Goal: Task Accomplishment & Management: Use online tool/utility

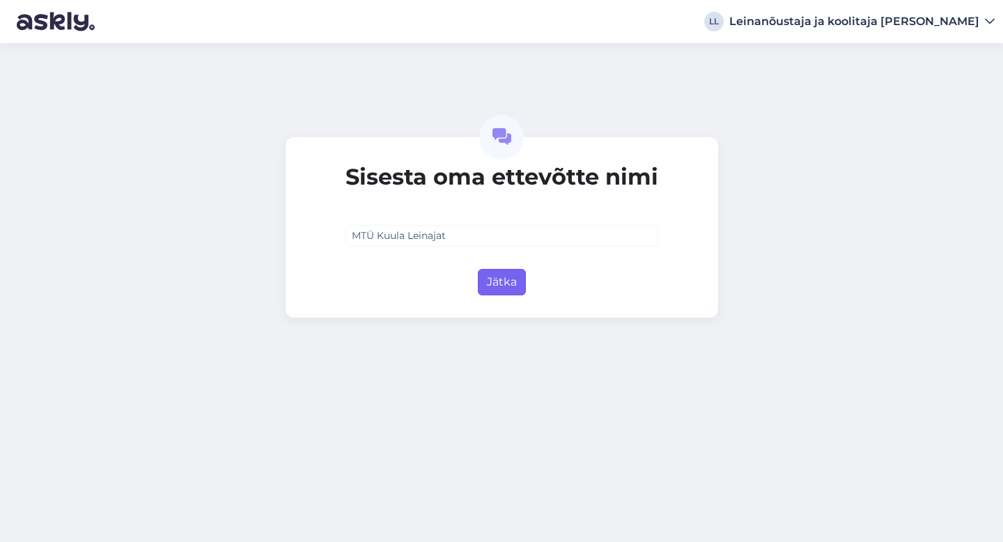
type input "MTÜ Kuula Leinajat"
click at [512, 288] on button "Jätka" at bounding box center [502, 282] width 48 height 26
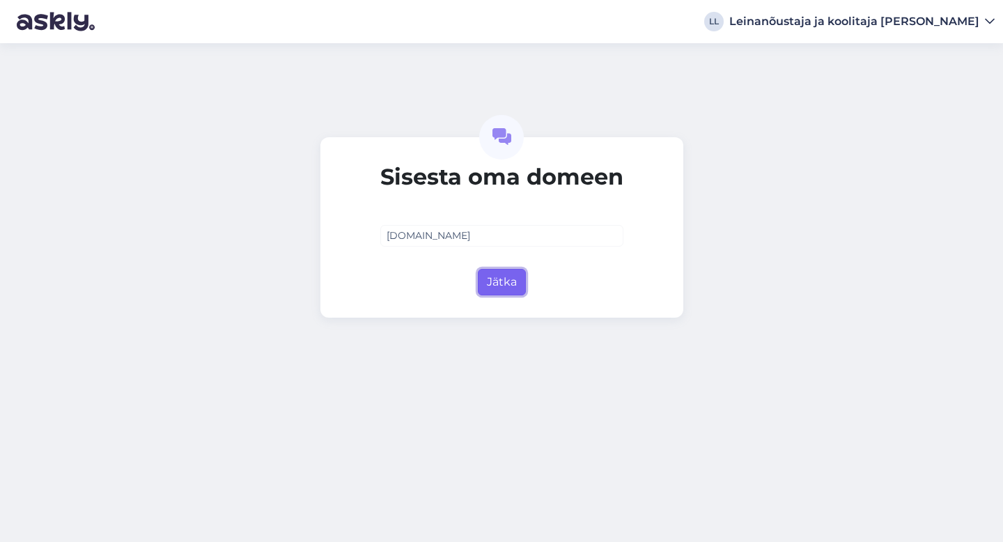
click at [500, 290] on button "Jätka" at bounding box center [502, 282] width 48 height 26
type input "[DOMAIN_NAME]"
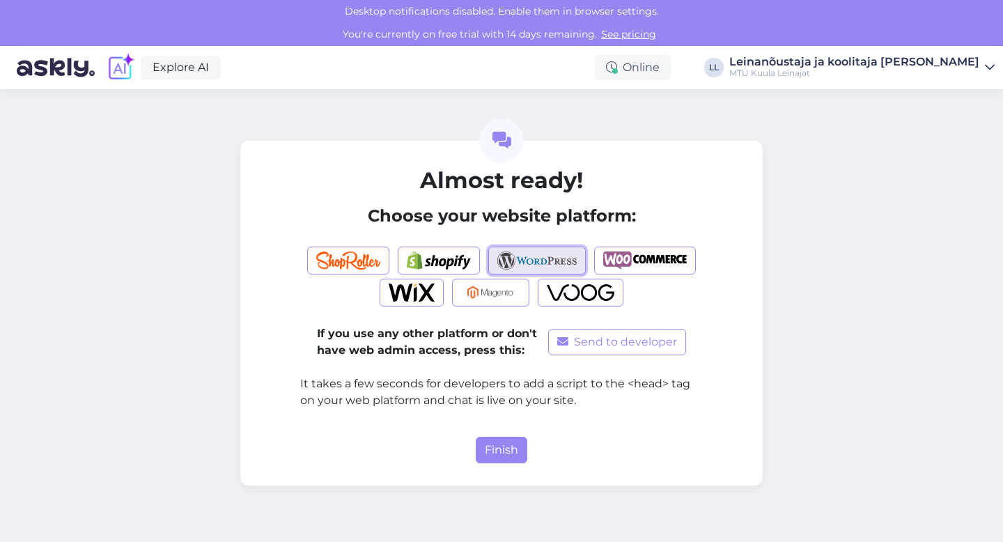
click at [512, 257] on img "button" at bounding box center [537, 260] width 80 height 18
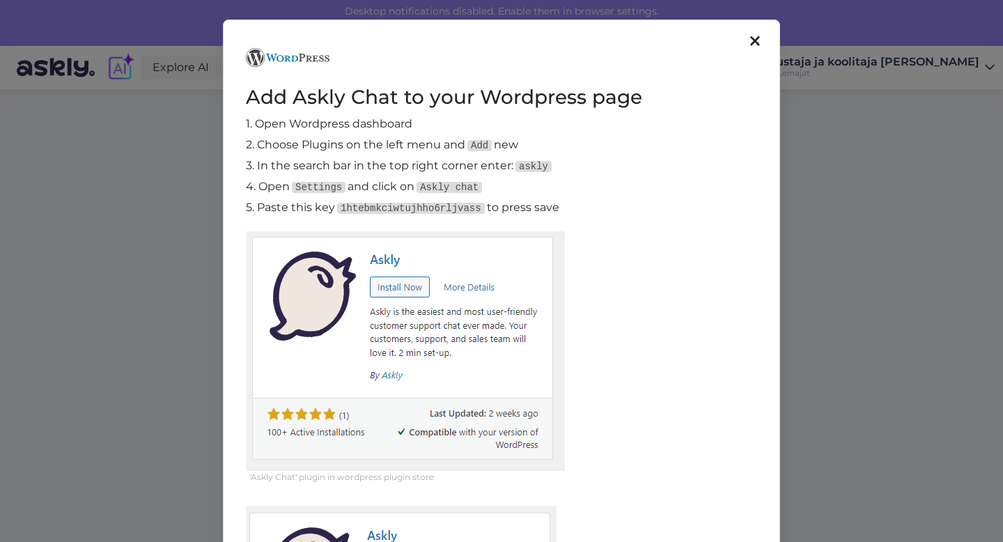
click at [756, 38] on div at bounding box center [755, 41] width 18 height 23
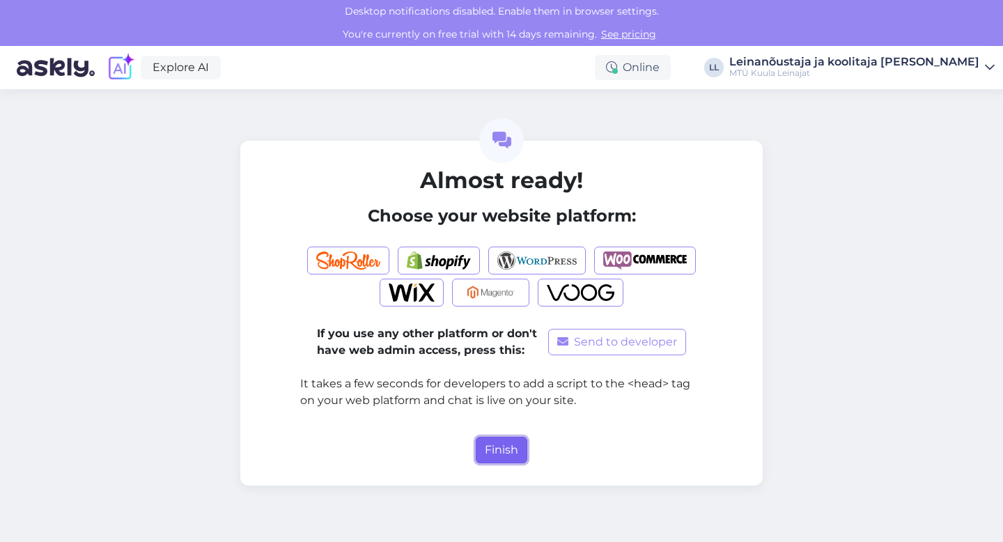
click at [501, 450] on button "Finish" at bounding box center [502, 450] width 52 height 26
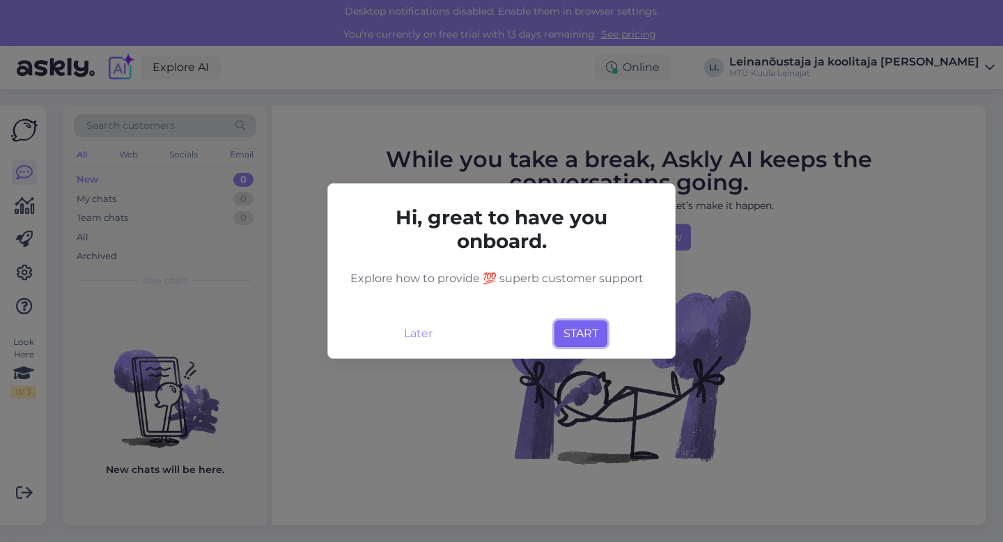
click at [574, 336] on button "START" at bounding box center [580, 333] width 53 height 26
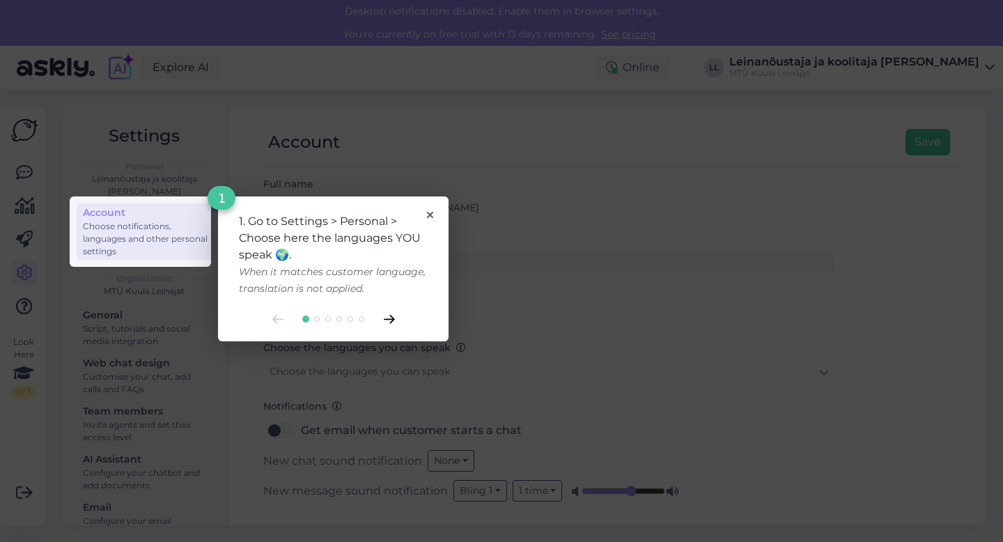
click at [391, 318] on icon at bounding box center [389, 320] width 10 height 8
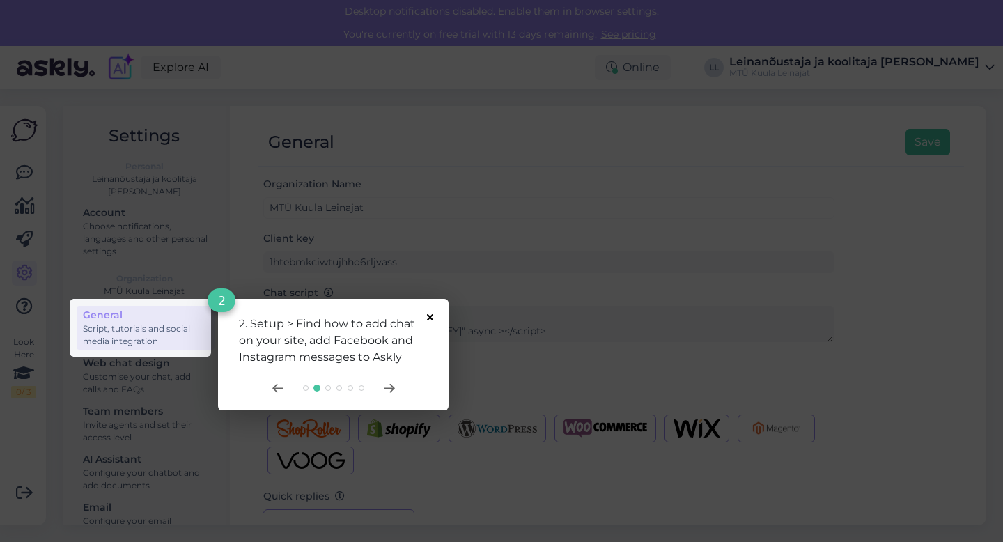
click at [430, 314] on icon at bounding box center [430, 317] width 6 height 6
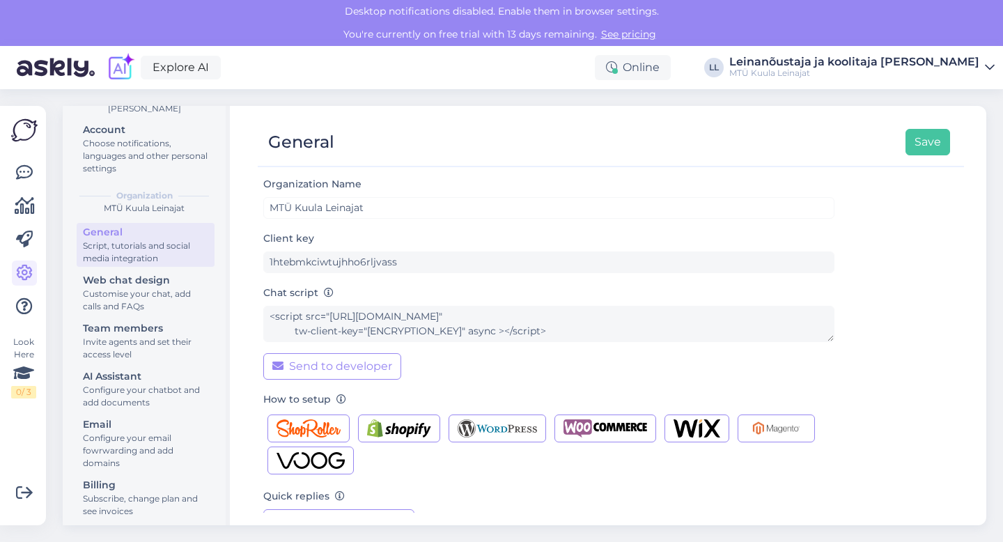
scroll to position [90, 0]
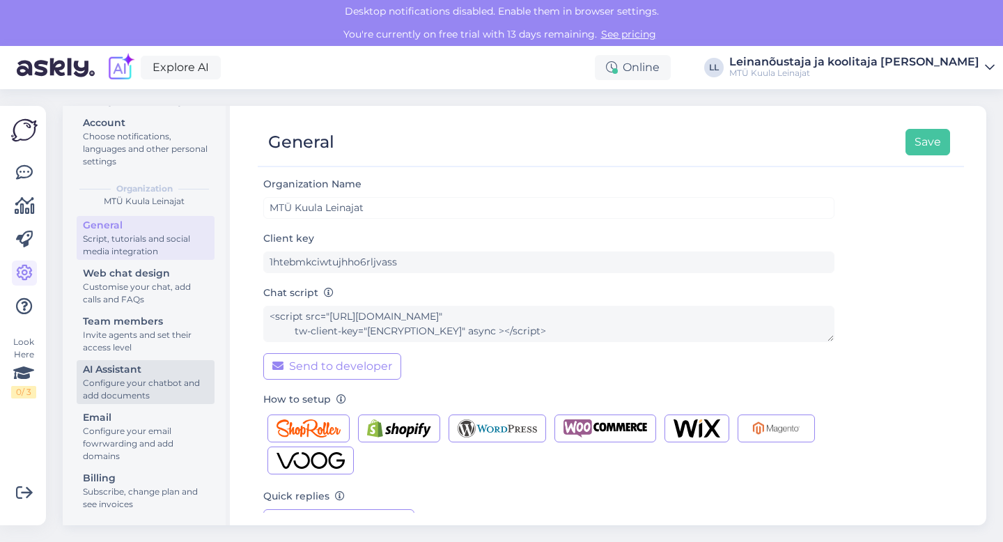
click at [113, 373] on div "AI Assistant" at bounding box center [145, 369] width 125 height 15
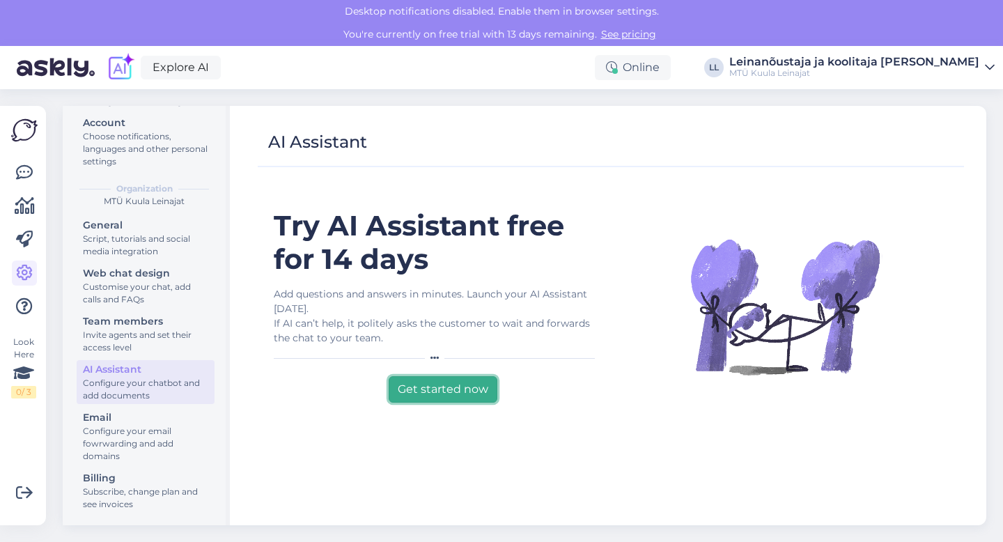
click at [478, 393] on button "Get started now" at bounding box center [443, 389] width 109 height 26
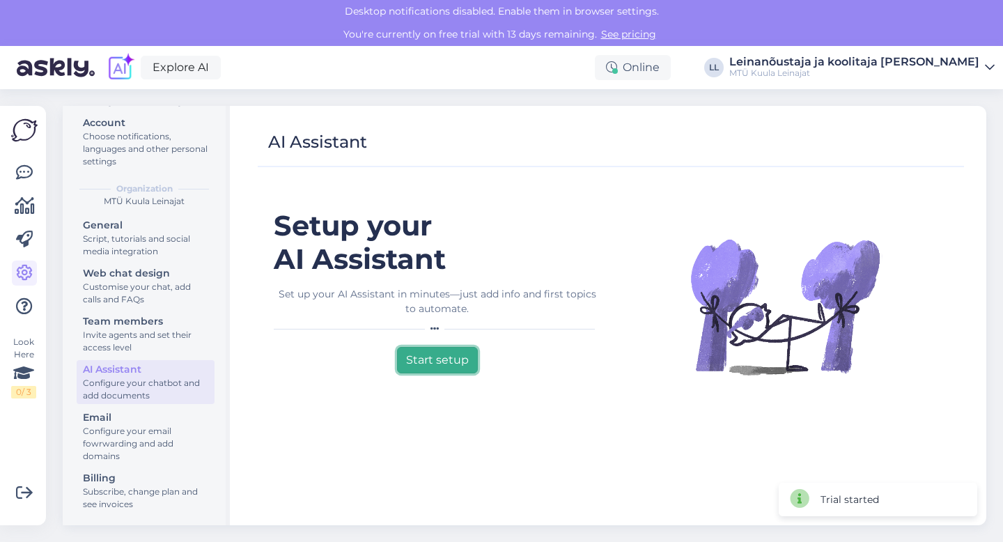
click at [446, 364] on button "Start setup" at bounding box center [437, 360] width 81 height 26
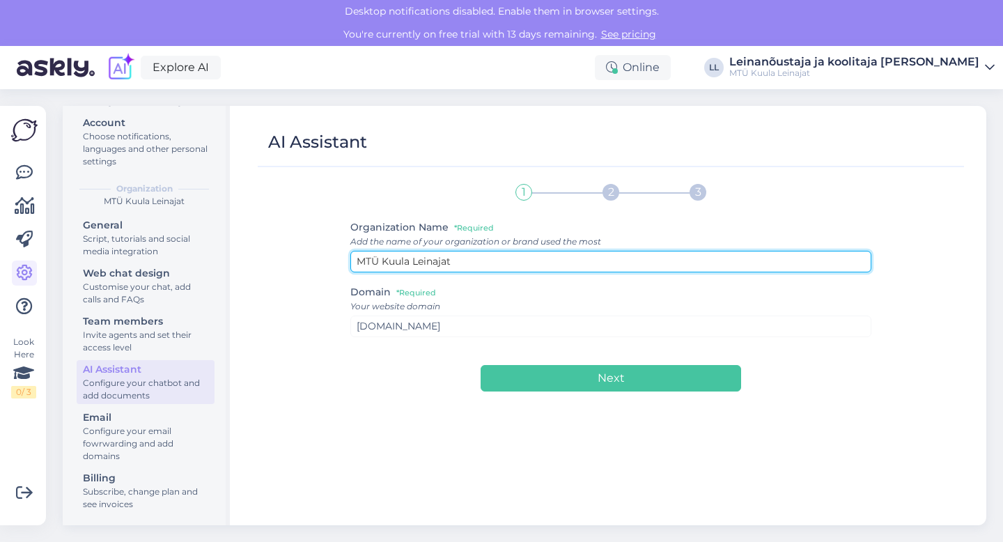
click at [417, 262] on input "MTÜ Kuula Leinajat" at bounding box center [611, 262] width 522 height 22
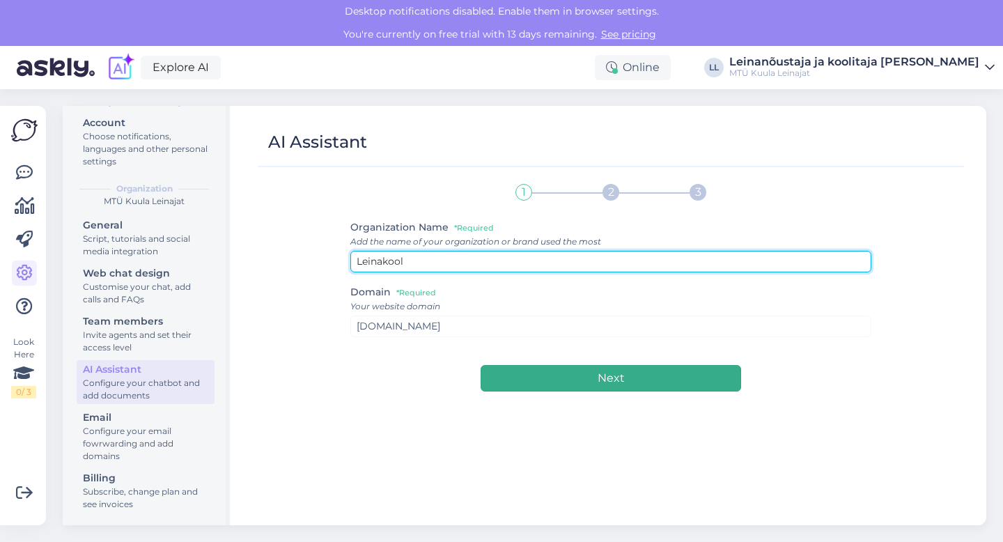
type input "Leinakool"
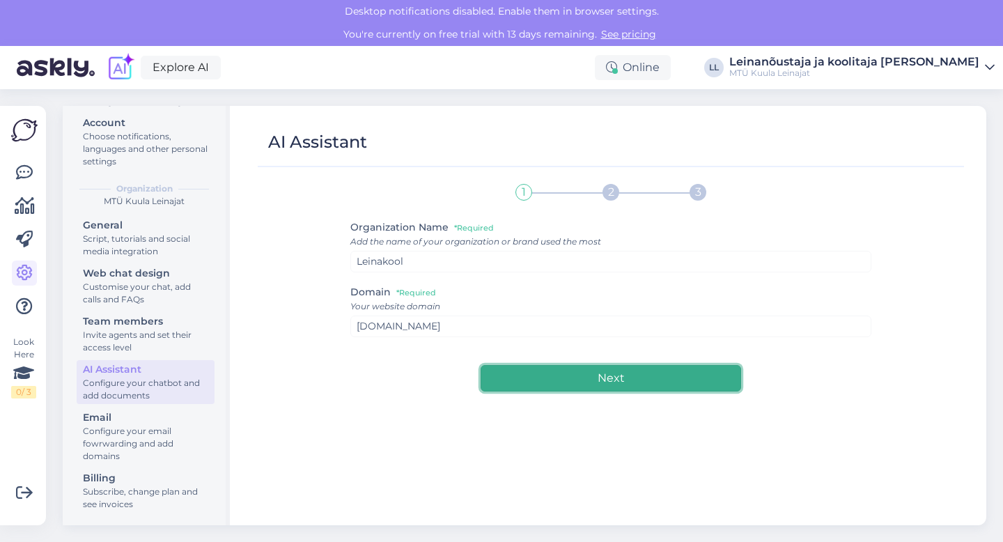
click at [547, 379] on button "Next" at bounding box center [611, 378] width 261 height 26
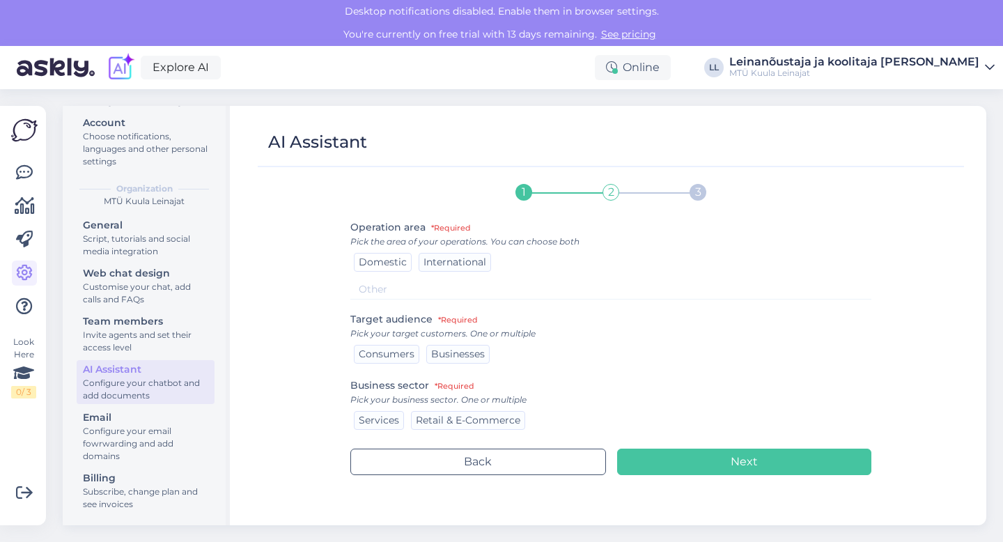
click at [371, 264] on span "Domestic" at bounding box center [383, 262] width 48 height 13
click at [393, 354] on span "Consumers" at bounding box center [387, 354] width 56 height 13
click at [384, 422] on span "Services" at bounding box center [379, 420] width 40 height 13
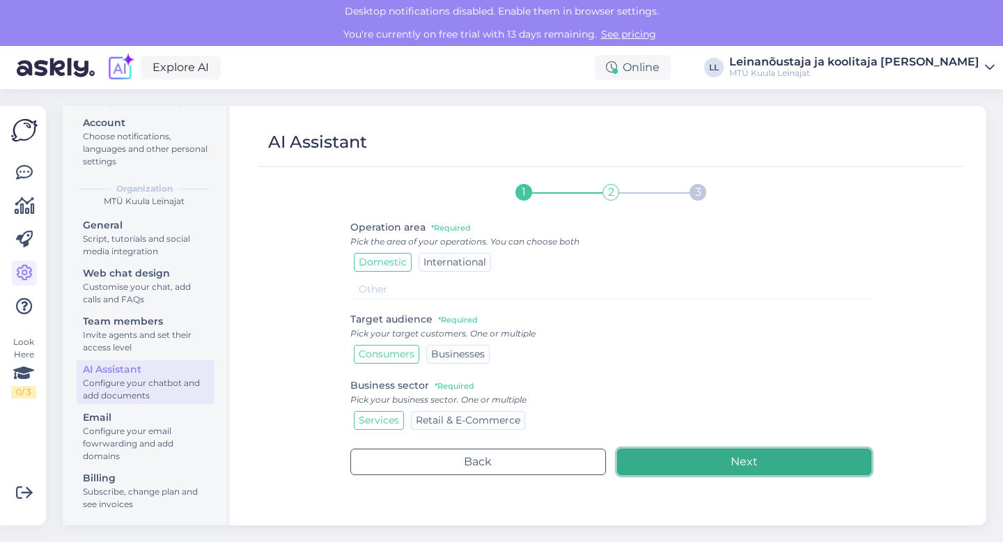
click at [747, 459] on button "Next" at bounding box center [744, 462] width 255 height 26
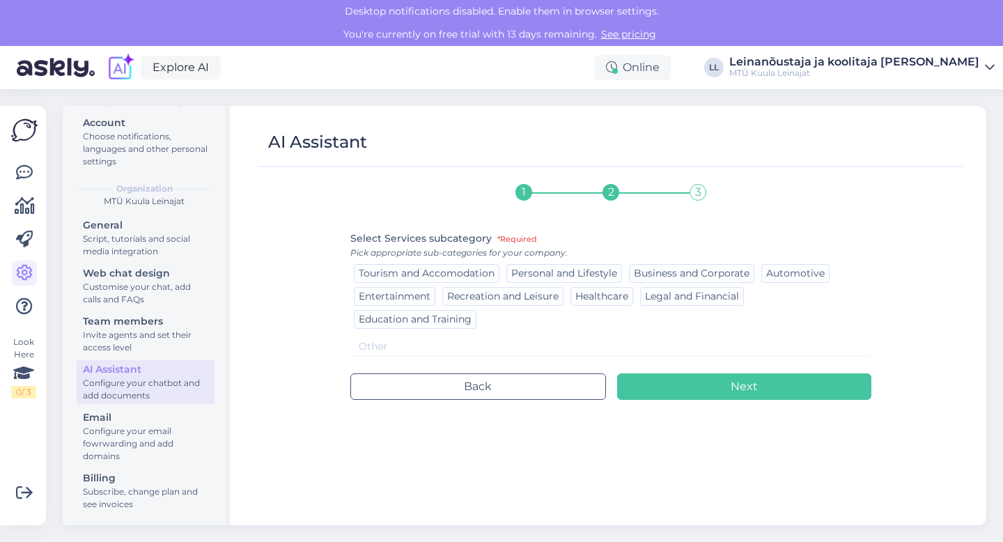
click at [392, 345] on input at bounding box center [611, 346] width 522 height 20
type input "mental health"
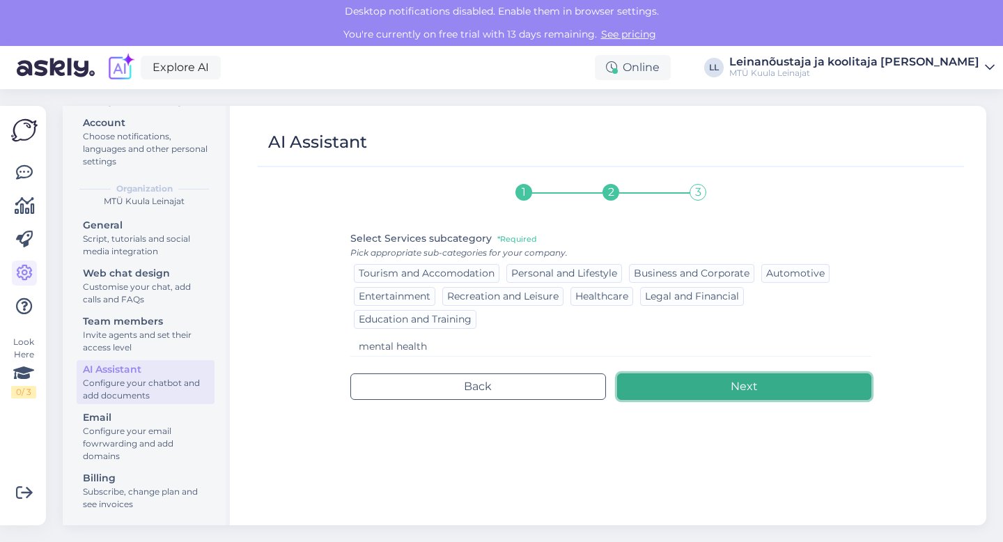
click at [662, 384] on button "Next" at bounding box center [744, 386] width 255 height 26
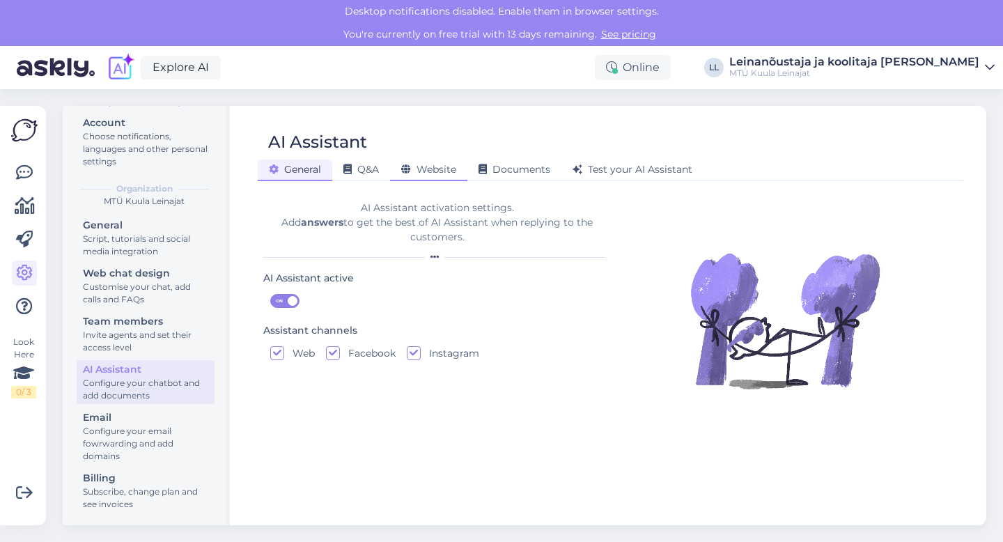
click at [429, 168] on span "Website" at bounding box center [428, 169] width 55 height 13
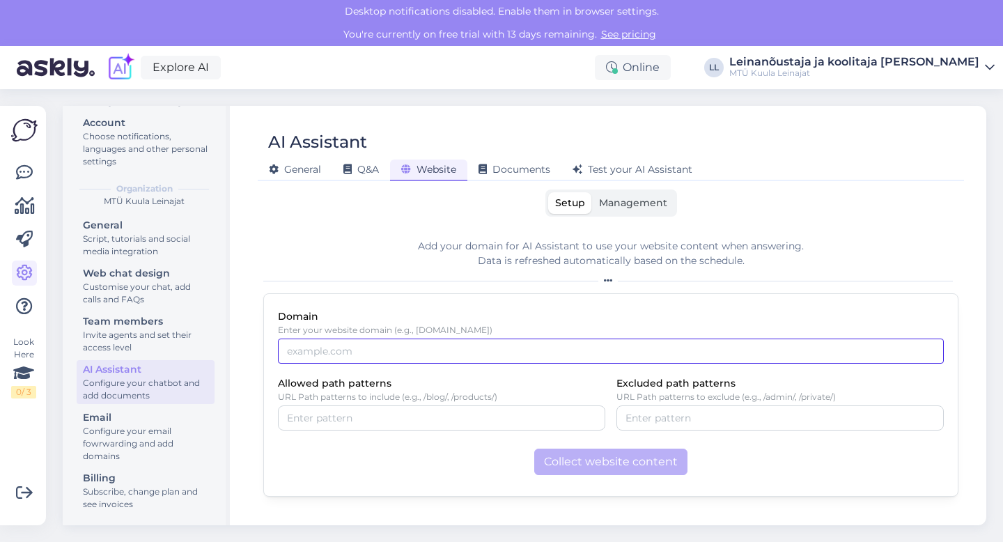
click at [354, 351] on input "Domain" at bounding box center [611, 351] width 666 height 25
type input "[DOMAIN_NAME]"
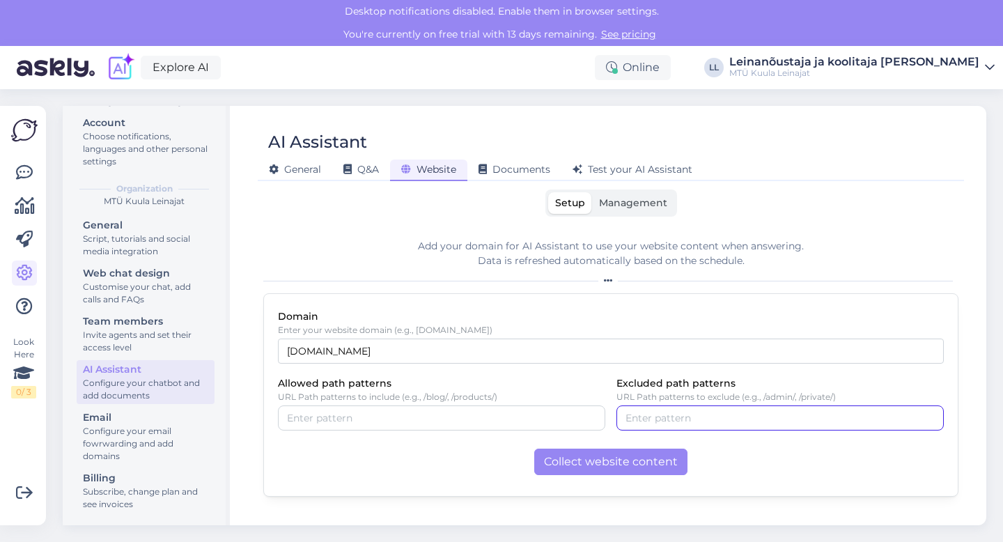
click at [655, 414] on input "Excluded path patterns" at bounding box center [779, 417] width 309 height 15
click at [747, 419] on button "button" at bounding box center [738, 417] width 17 height 15
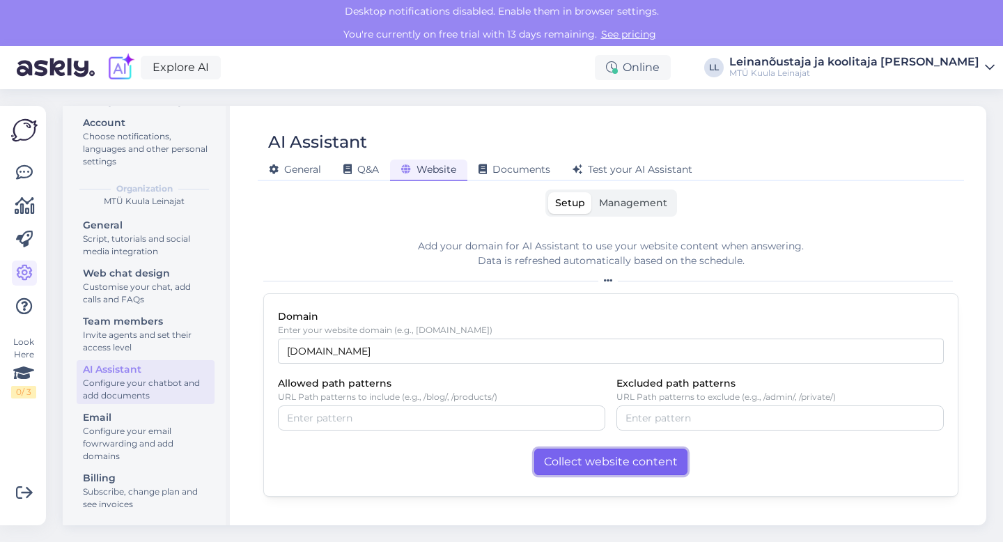
click at [570, 466] on button "Collect website content" at bounding box center [610, 462] width 153 height 26
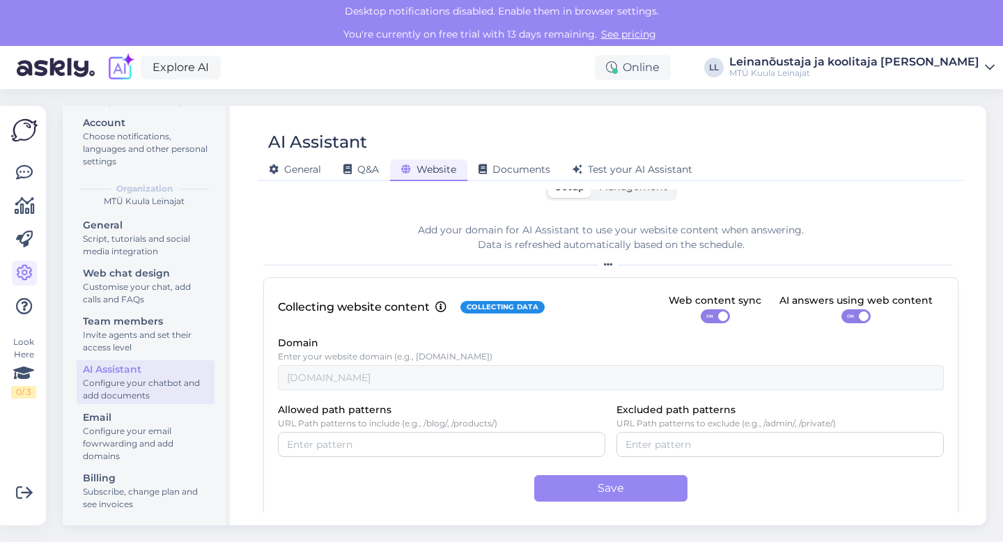
scroll to position [26, 0]
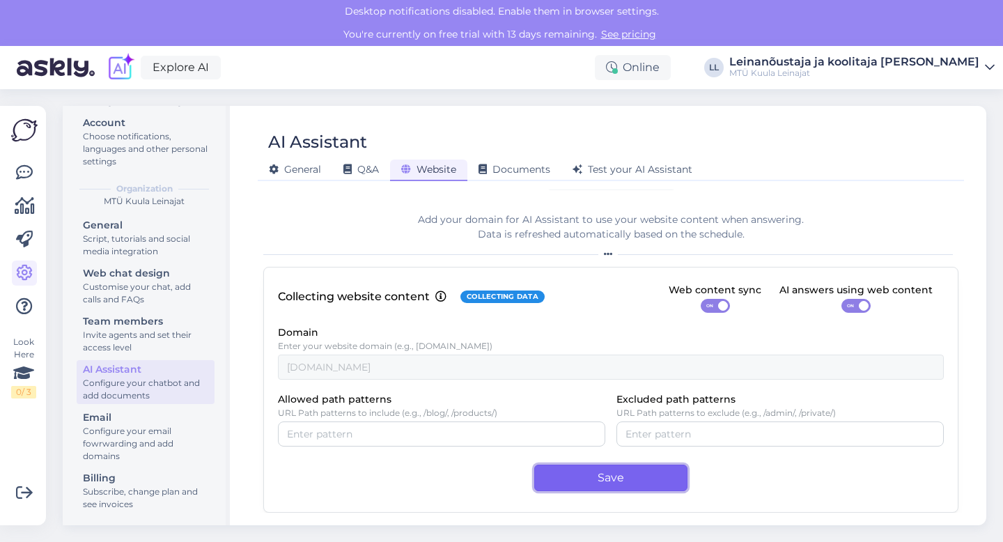
click at [624, 481] on button "Save" at bounding box center [610, 478] width 153 height 26
click at [961, 62] on div "Leinanõustaja ja koolitaja [PERSON_NAME]" at bounding box center [854, 61] width 250 height 11
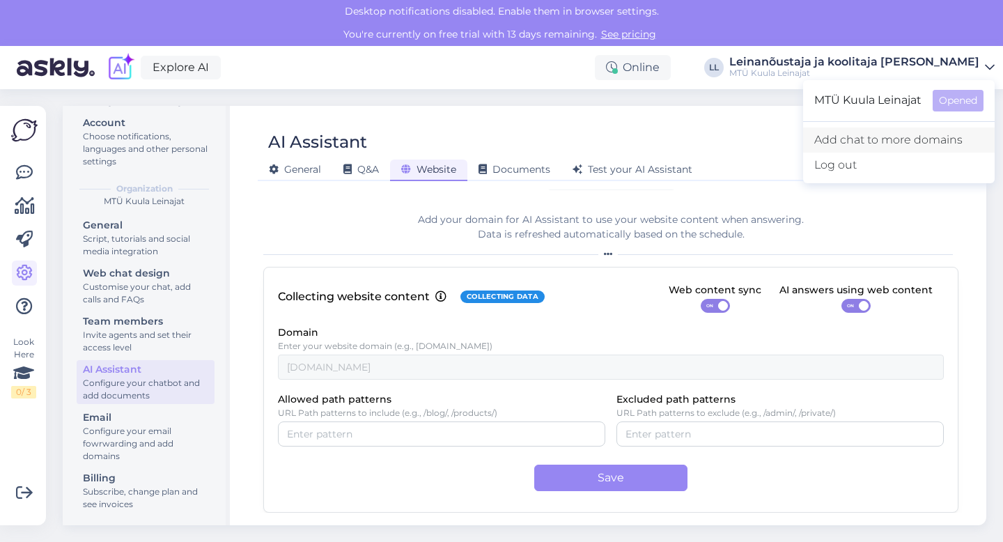
click at [881, 135] on link "Add chat to more domains" at bounding box center [899, 139] width 192 height 25
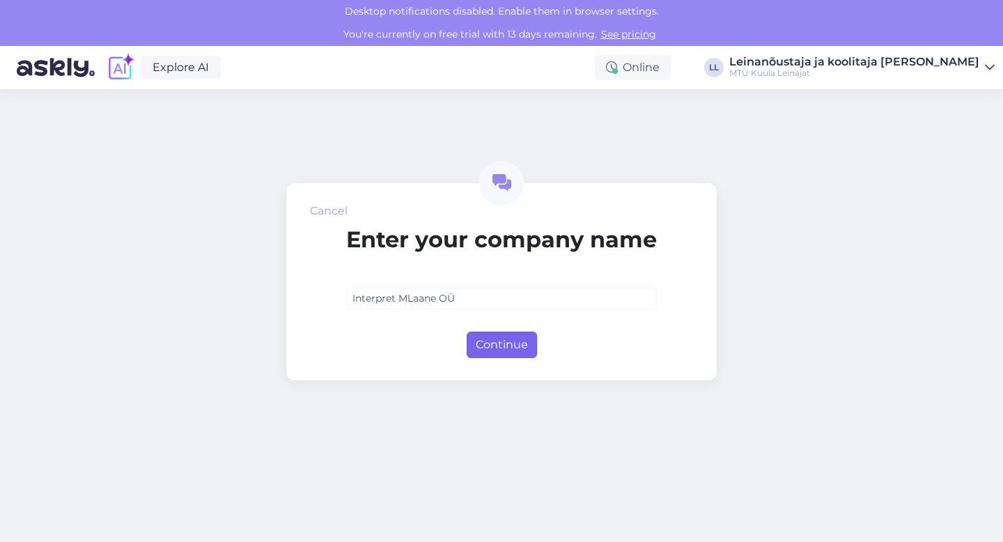
type input "Interpret MLaane OÜ"
click at [508, 339] on button "Continue" at bounding box center [502, 345] width 70 height 26
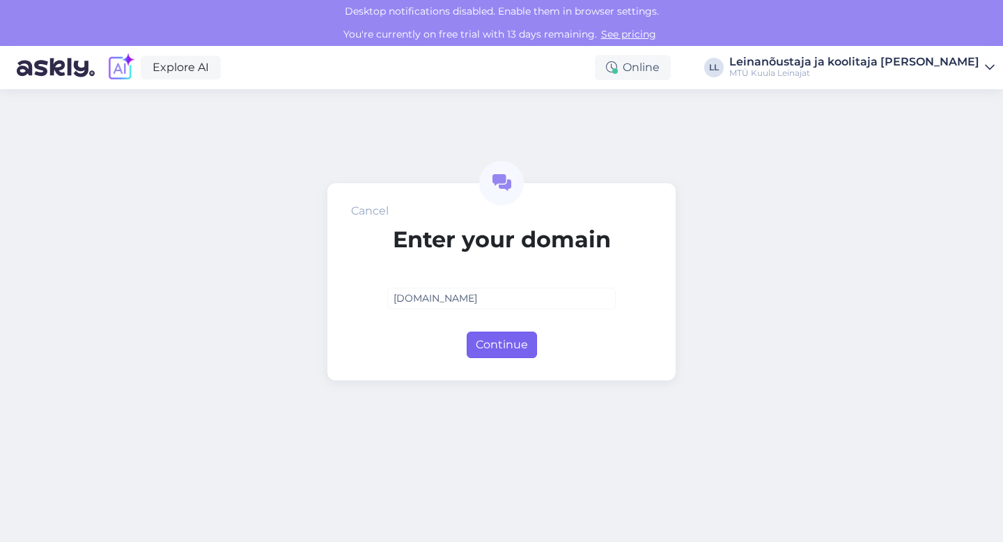
type input "meelilaane.ee"
click at [515, 350] on button "Continue" at bounding box center [502, 345] width 70 height 26
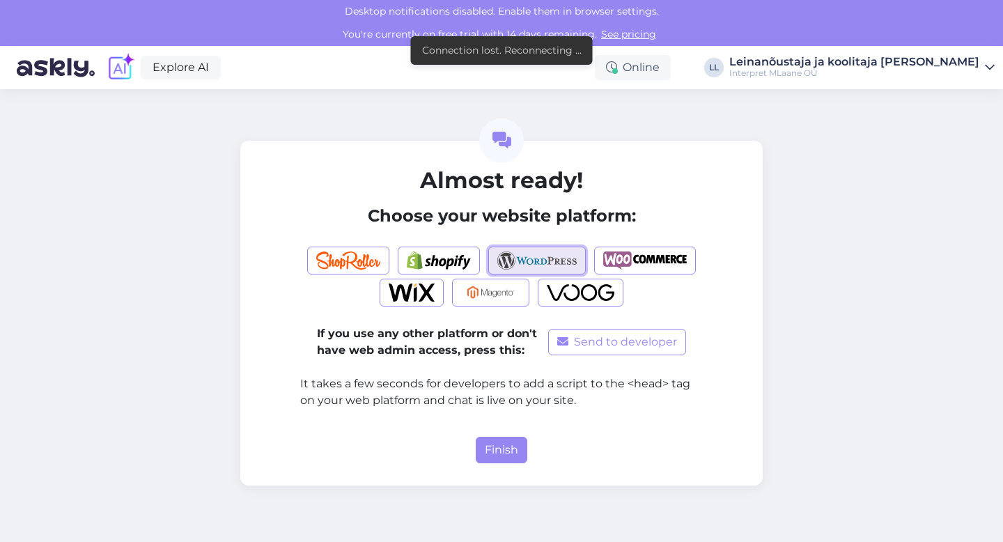
click at [530, 263] on img "button" at bounding box center [537, 260] width 80 height 18
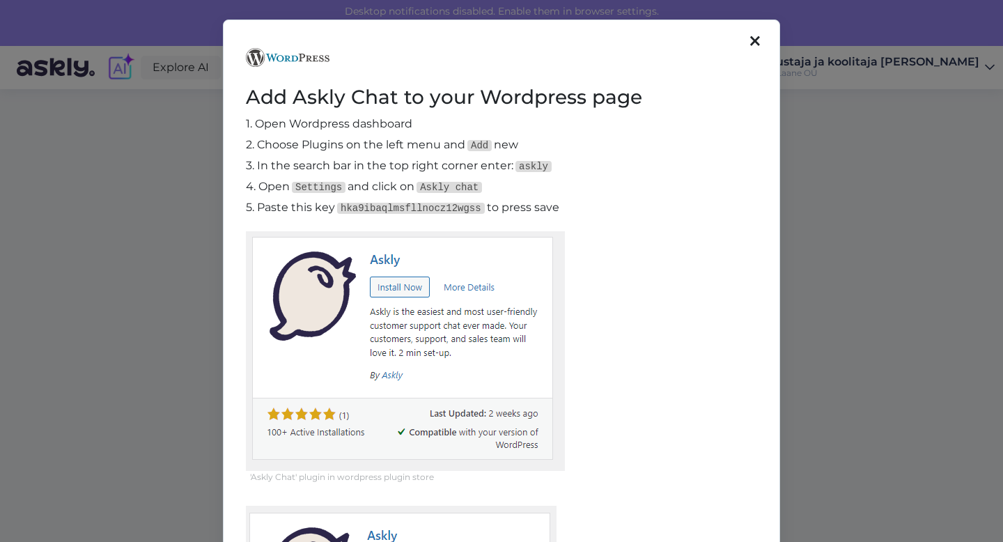
click at [750, 45] on icon at bounding box center [755, 41] width 10 height 15
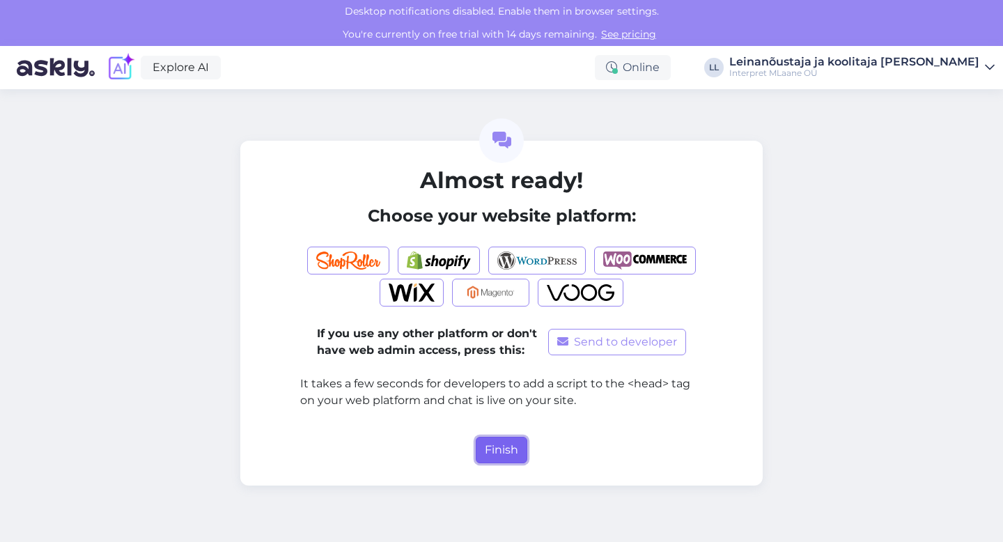
click at [491, 452] on button "Finish" at bounding box center [502, 450] width 52 height 26
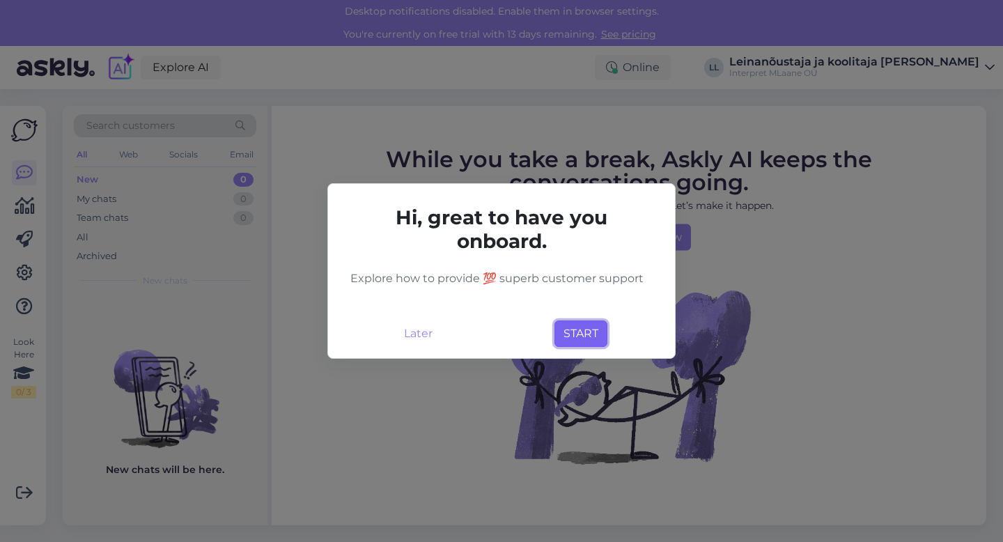
click at [577, 334] on button "START" at bounding box center [580, 333] width 53 height 26
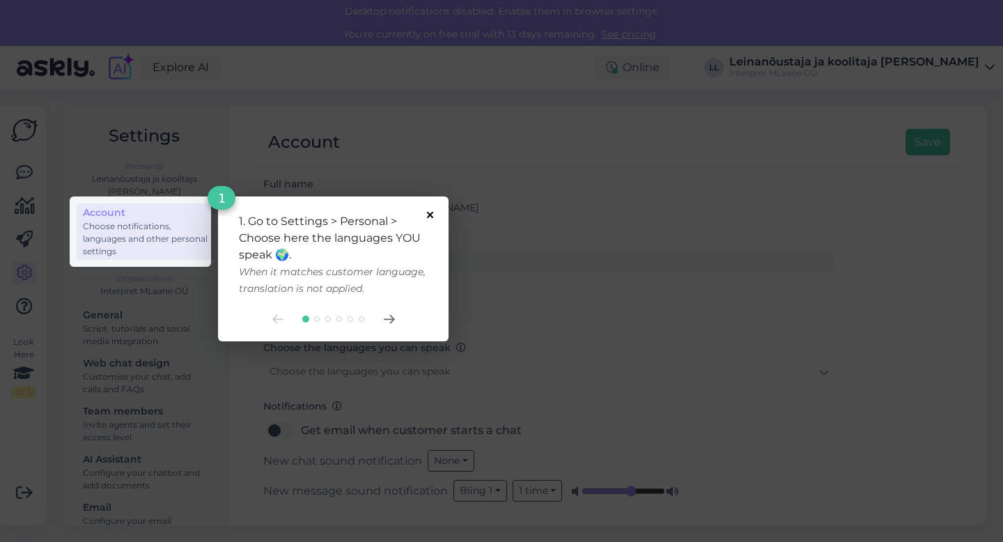
click at [429, 214] on icon at bounding box center [430, 215] width 6 height 6
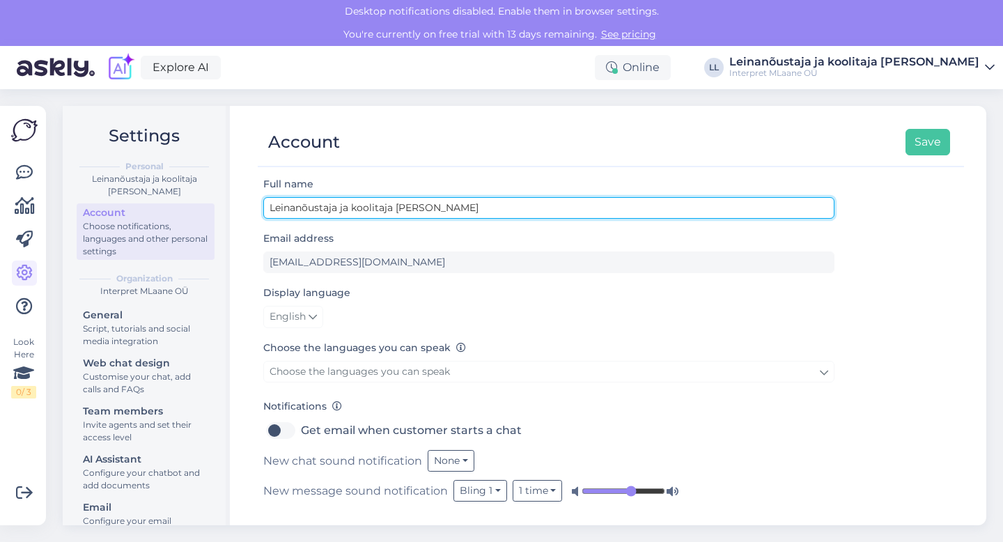
click at [304, 206] on input "Leinanõustaja ja koolitaja [PERSON_NAME]" at bounding box center [548, 208] width 571 height 22
type input "Meeli Laane"
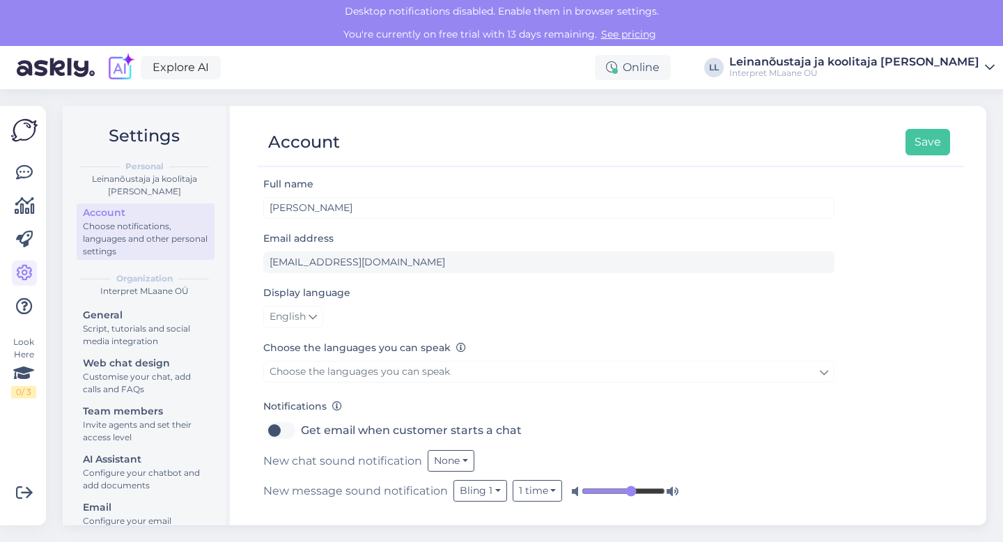
click at [985, 67] on icon at bounding box center [990, 67] width 10 height 11
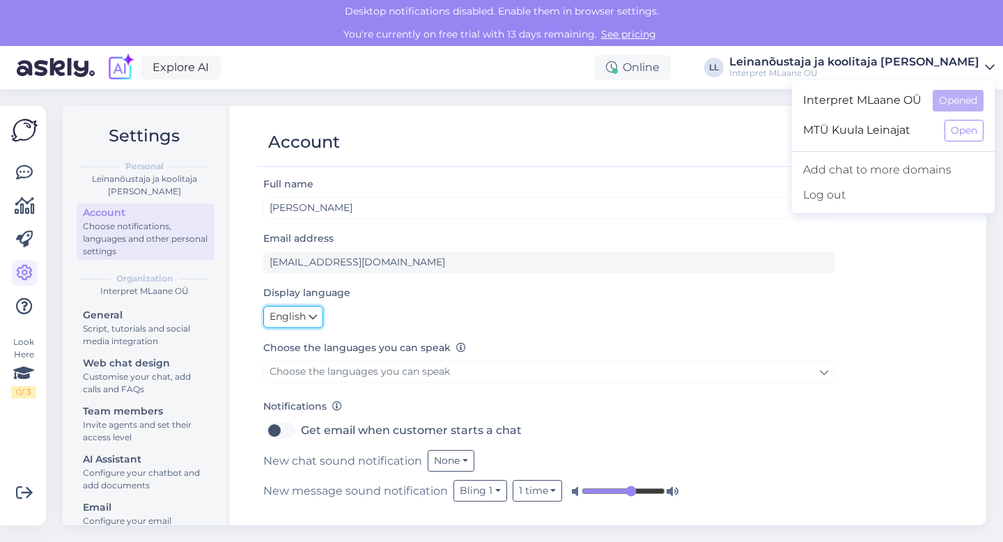
click at [296, 316] on span "English" at bounding box center [288, 316] width 36 height 15
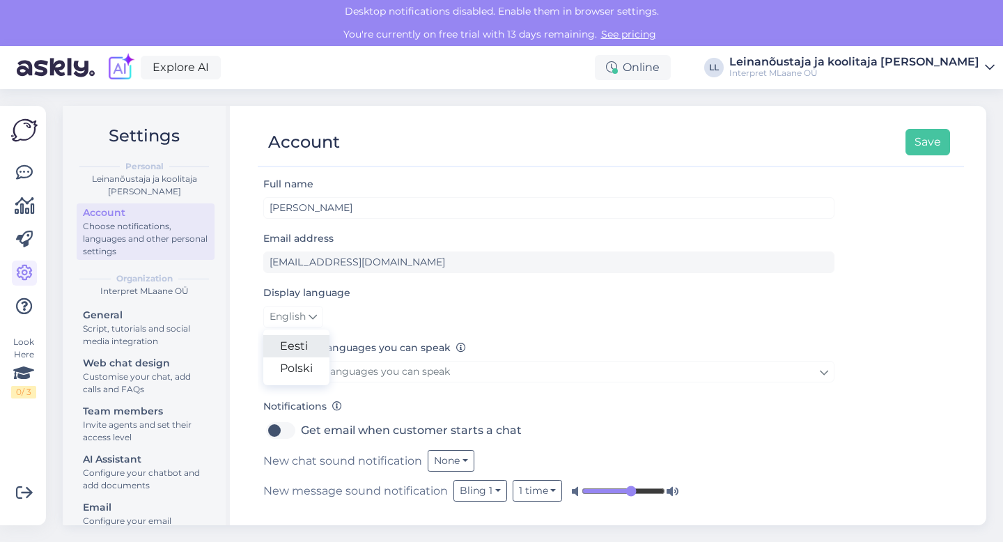
click at [299, 345] on link "Eesti" at bounding box center [296, 346] width 66 height 22
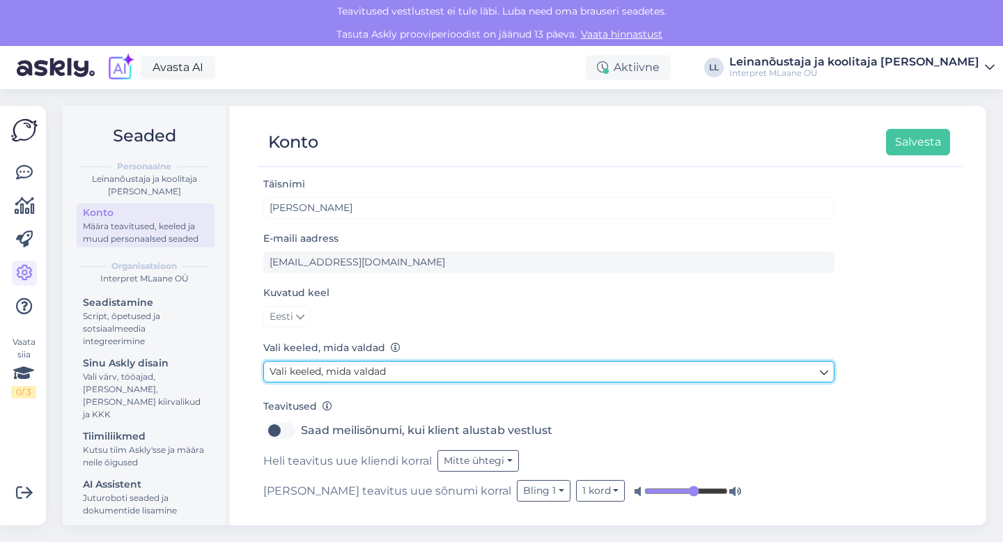
click at [405, 375] on link "Vali keeled, mida valdad" at bounding box center [548, 372] width 571 height 22
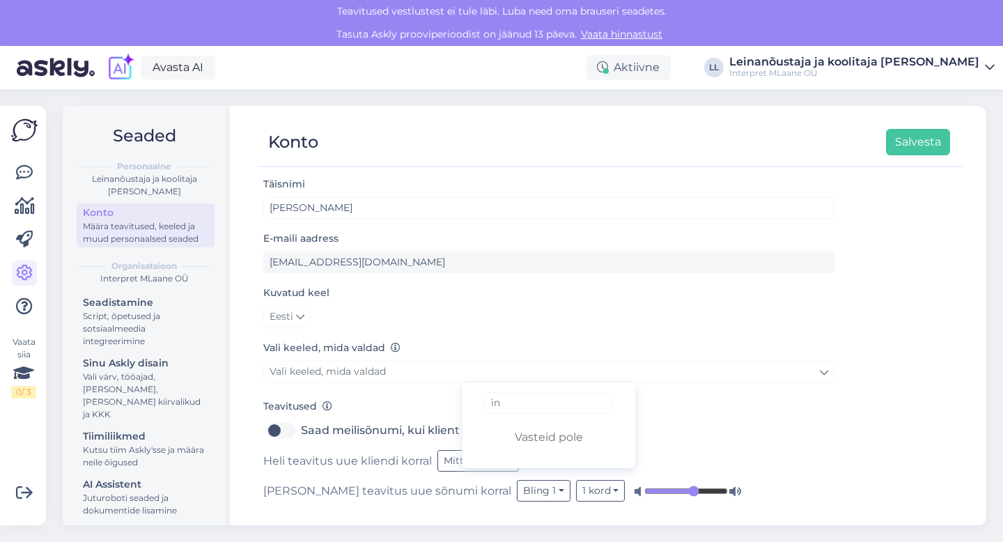
type input "i"
type input "english"
click at [497, 435] on link "English" at bounding box center [548, 434] width 173 height 22
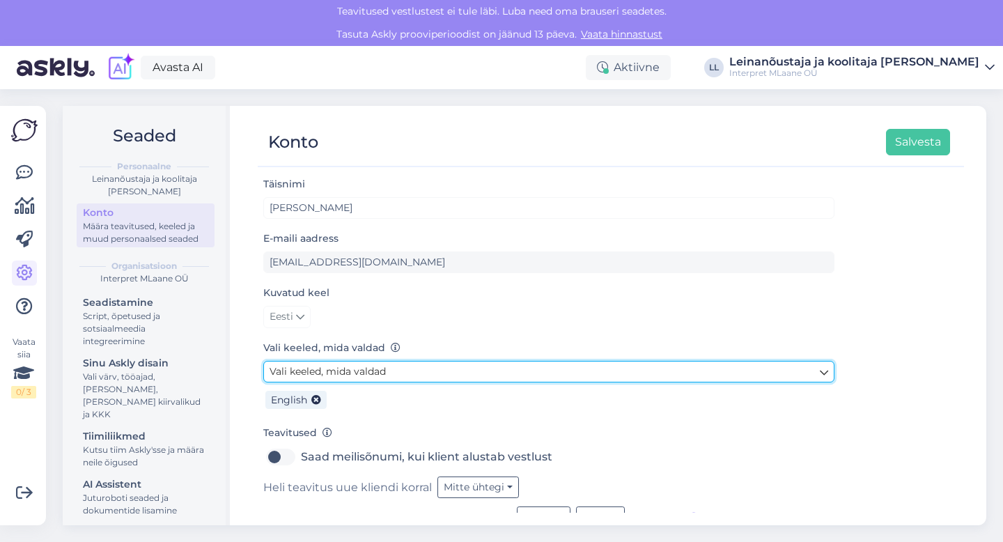
scroll to position [26, 0]
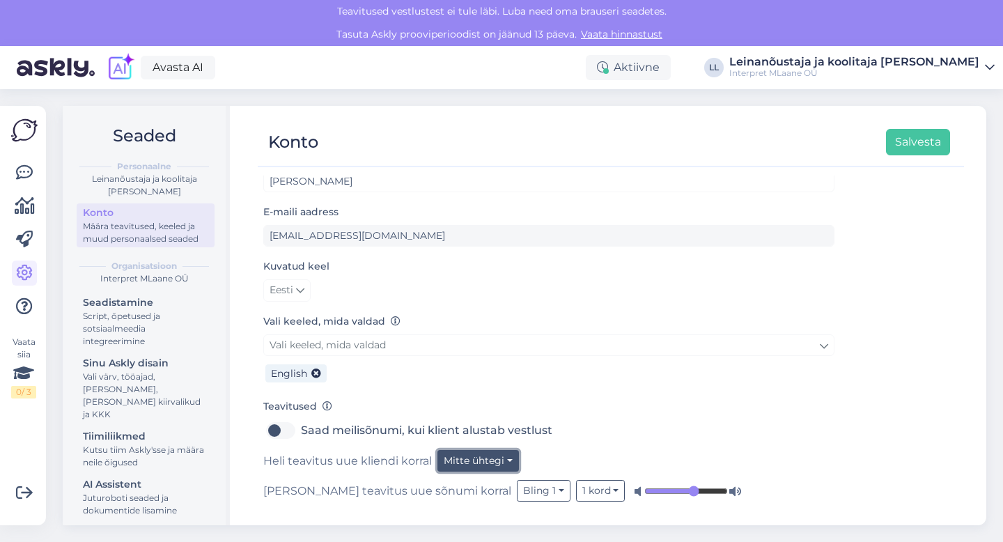
click at [497, 464] on button "Mitte ühtegi" at bounding box center [477, 461] width 81 height 22
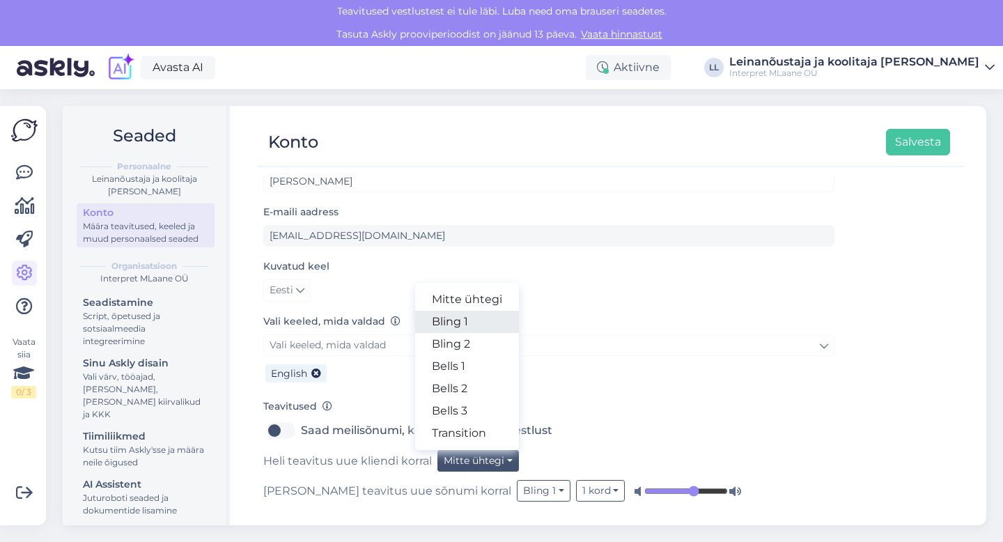
click at [457, 322] on link "Bling 1" at bounding box center [467, 322] width 104 height 22
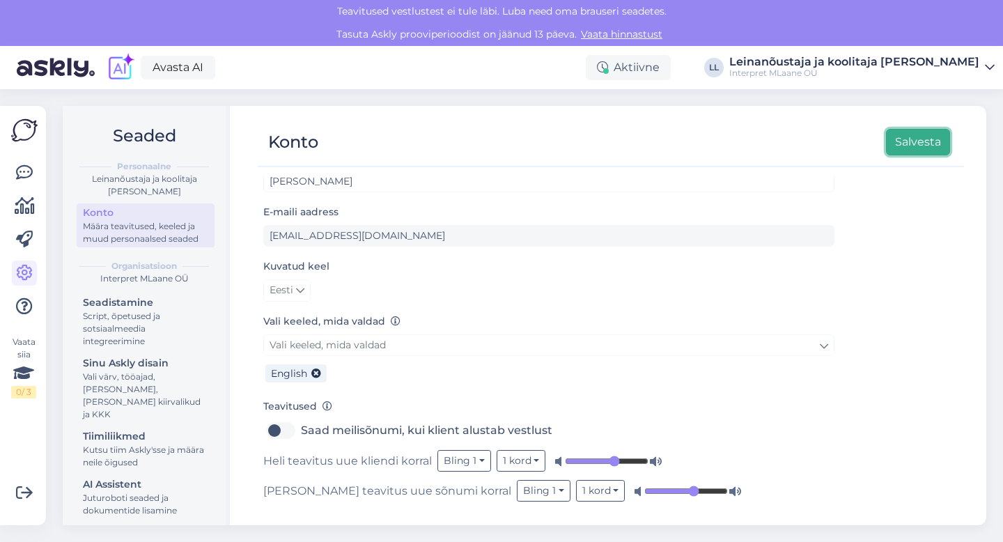
click at [931, 139] on button "Salvesta" at bounding box center [918, 142] width 64 height 26
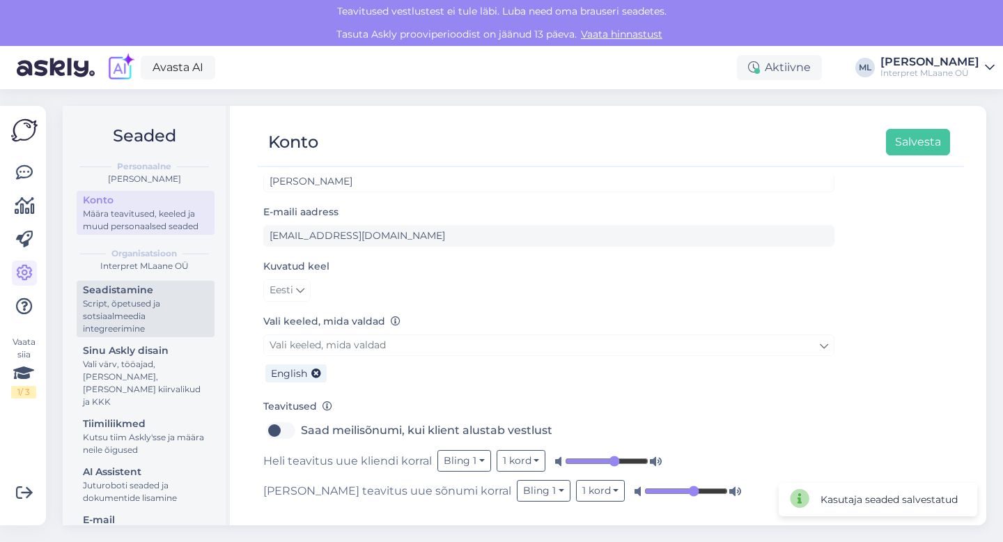
click at [139, 311] on div "Script, õpetused ja sotsiaalmeedia integreerimine" at bounding box center [145, 316] width 125 height 38
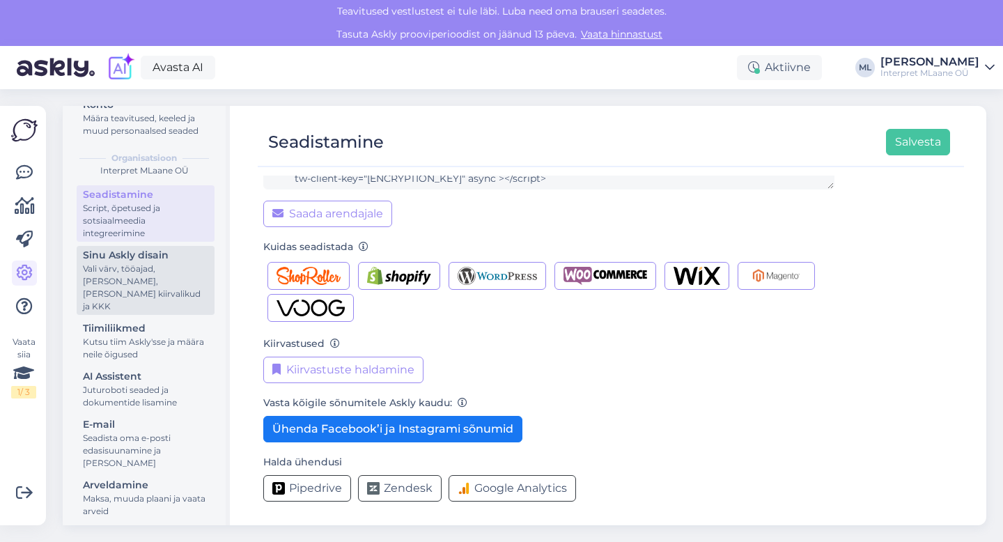
scroll to position [102, 0]
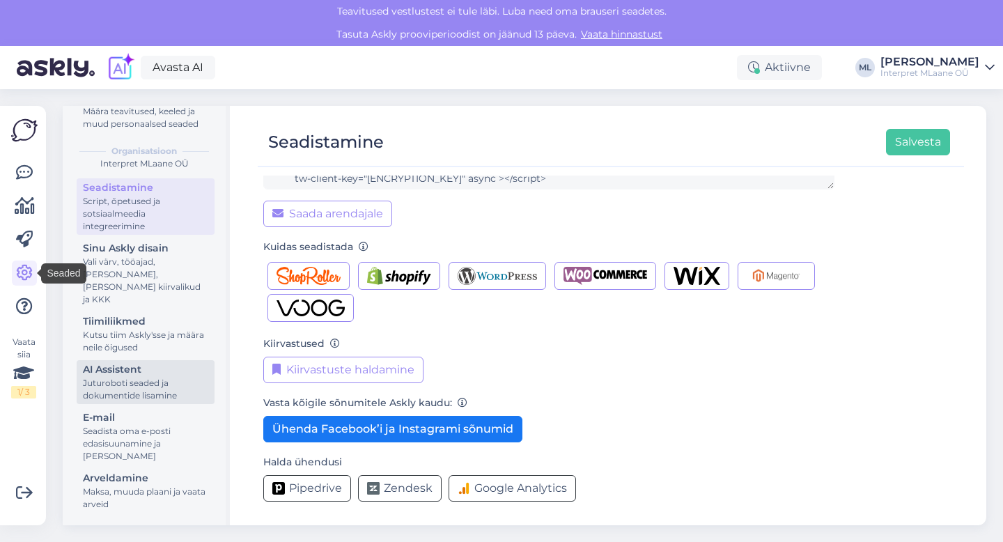
click at [122, 377] on div "Juturoboti seaded ja dokumentide lisamine" at bounding box center [145, 389] width 125 height 25
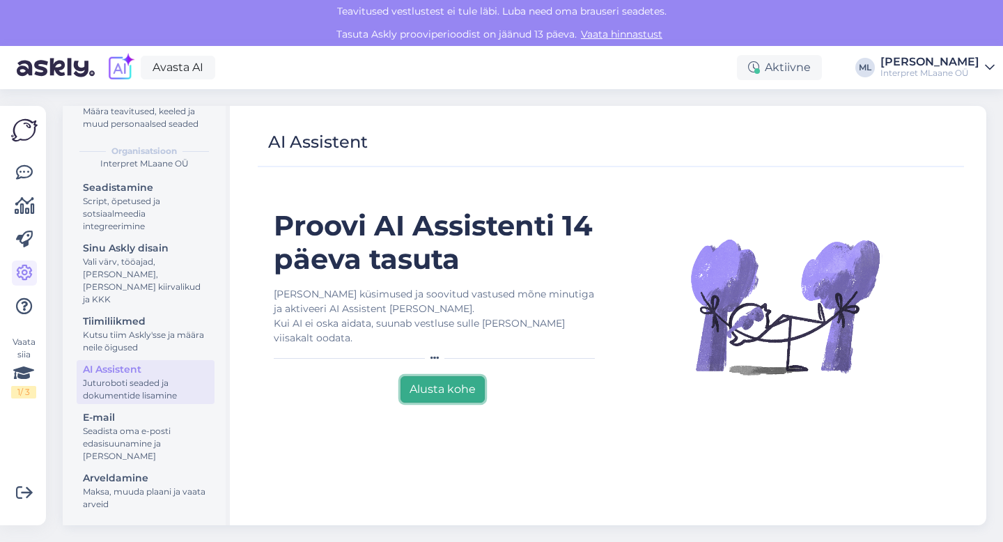
click at [471, 394] on button "Alusta kohe" at bounding box center [443, 389] width 84 height 26
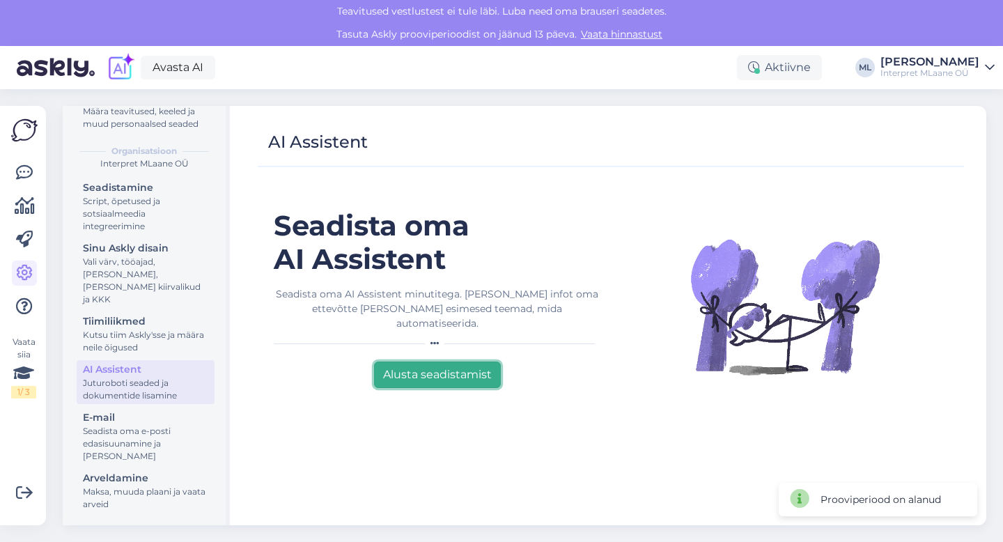
click at [454, 362] on button "Alusta seadistamist" at bounding box center [437, 375] width 127 height 26
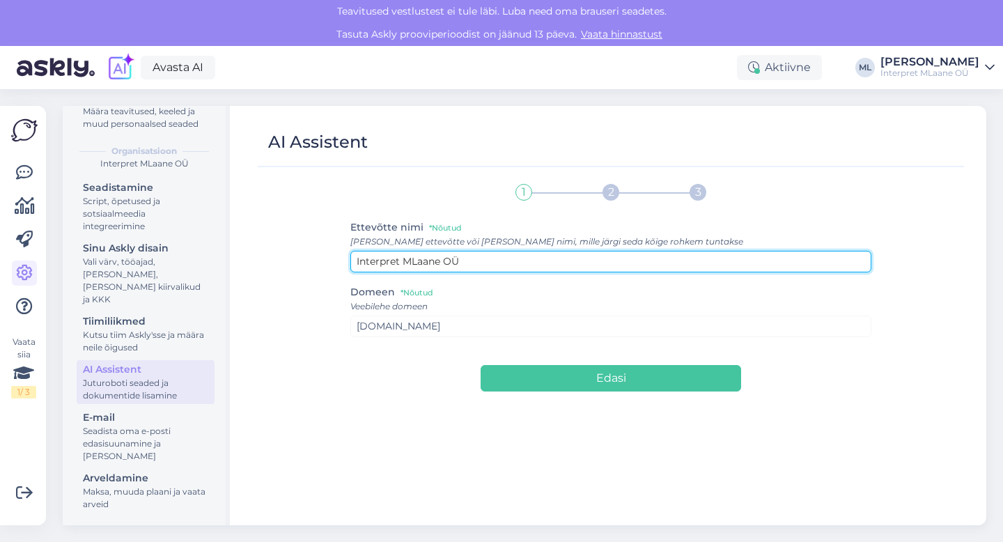
click at [433, 261] on input "Interpret MLaane OÜ" at bounding box center [611, 262] width 522 height 22
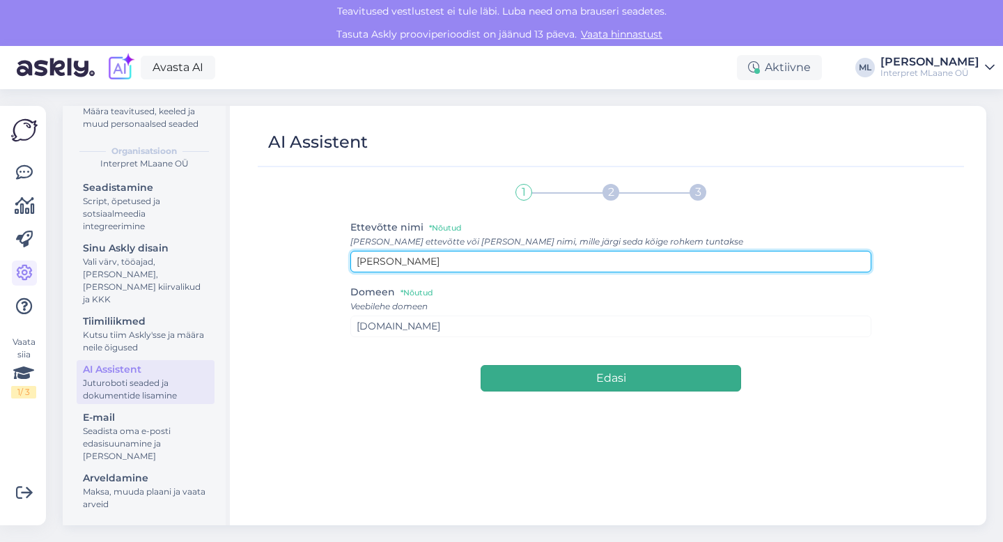
type input "Meeli Laane"
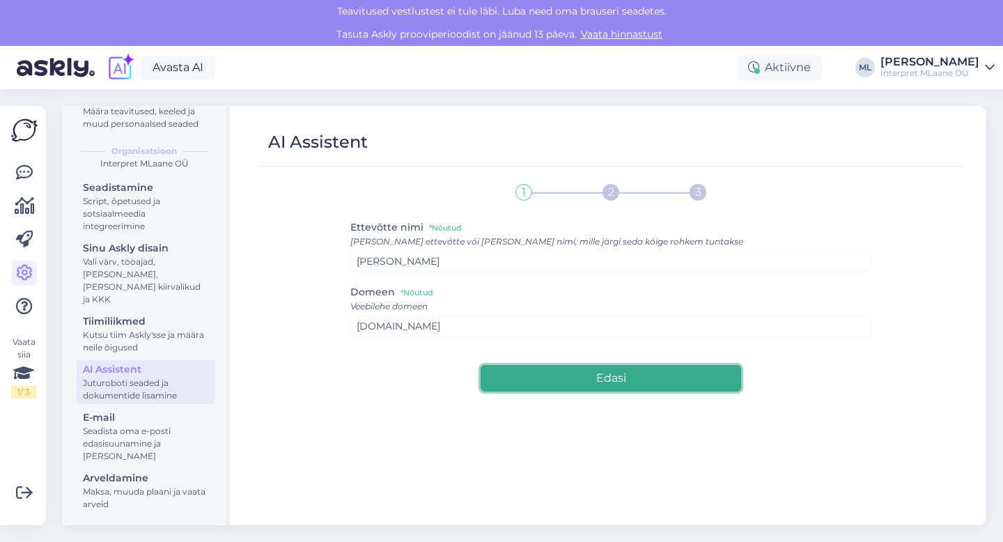
click at [552, 384] on button "Edasi" at bounding box center [611, 378] width 261 height 26
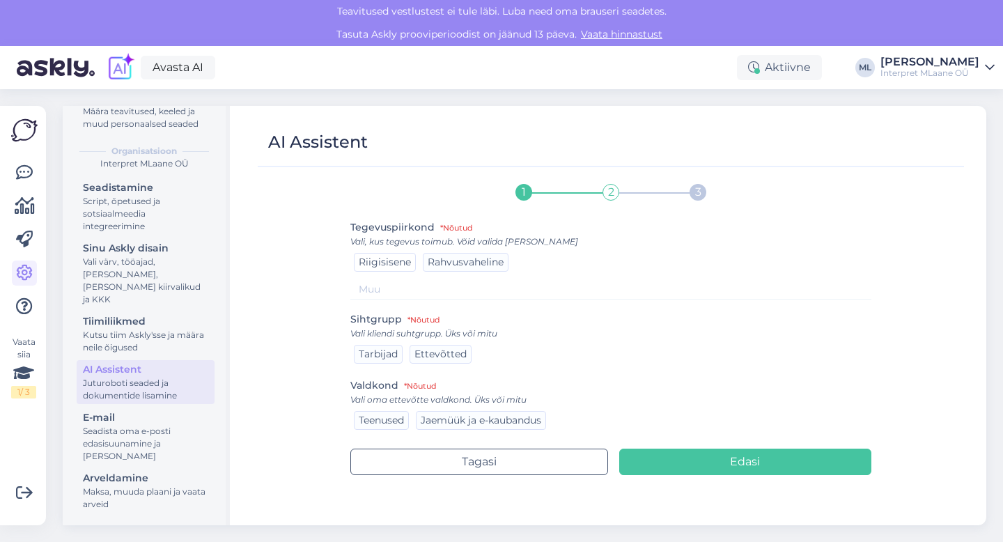
click at [366, 262] on span "Riigisisene" at bounding box center [385, 262] width 52 height 13
click at [435, 352] on span "Ettevõtted" at bounding box center [440, 354] width 52 height 13
click at [387, 419] on span "Teenused" at bounding box center [381, 420] width 45 height 13
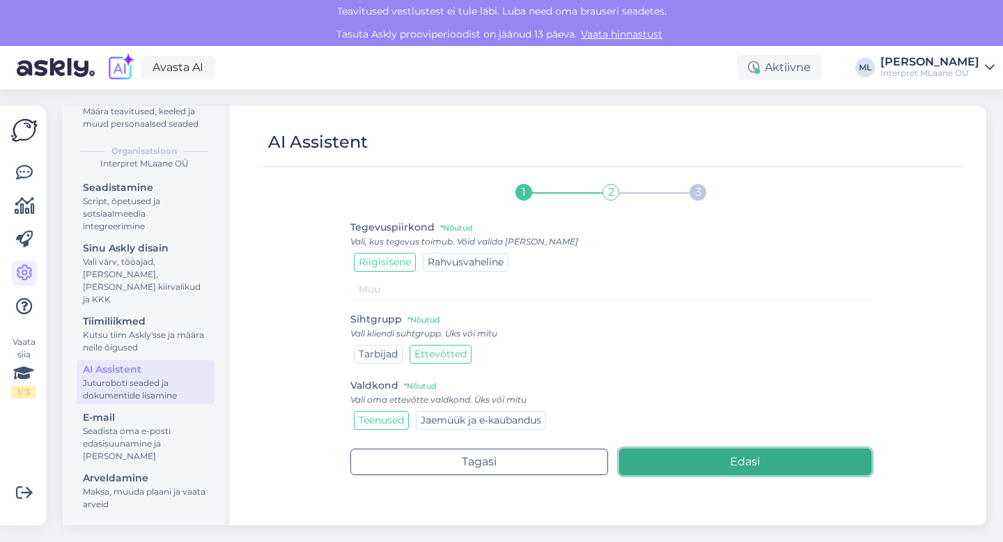
click at [688, 461] on button "Edasi" at bounding box center [745, 462] width 253 height 26
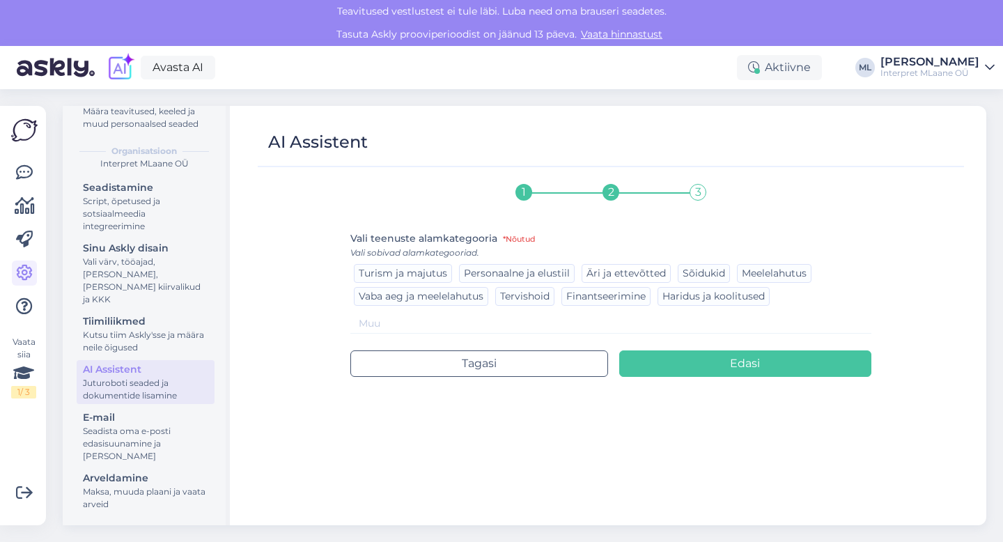
click at [629, 274] on span "Äri ja ettevõtted" at bounding box center [625, 273] width 79 height 13
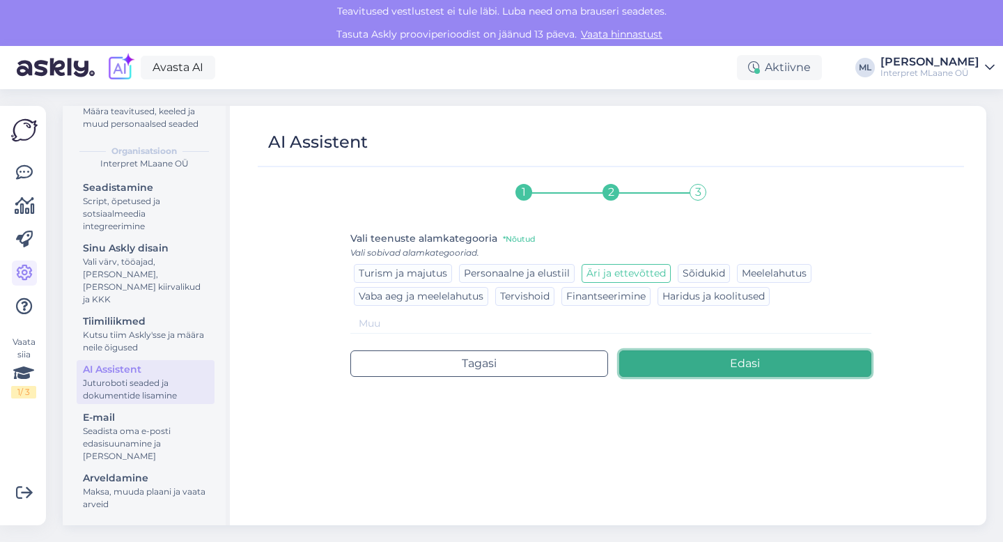
click at [717, 366] on button "Edasi" at bounding box center [745, 363] width 253 height 26
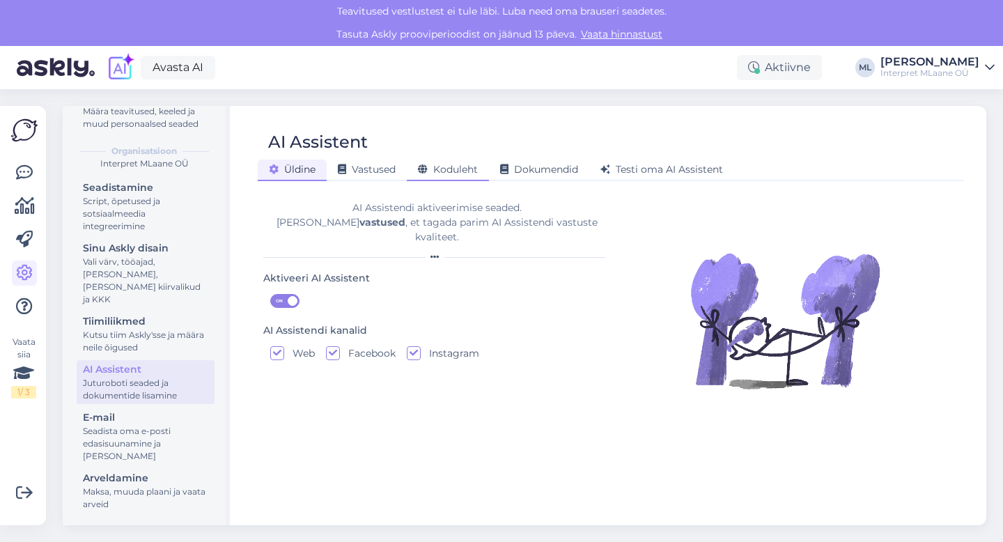
click at [444, 175] on span "Koduleht" at bounding box center [448, 169] width 60 height 13
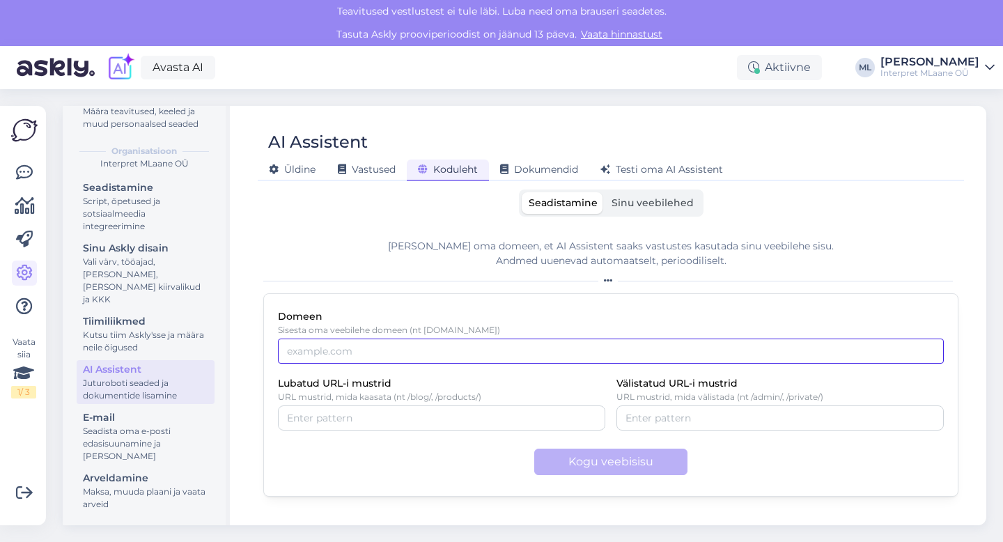
click at [346, 348] on input "Domeen" at bounding box center [611, 351] width 666 height 25
type input "meelilaane.ee"
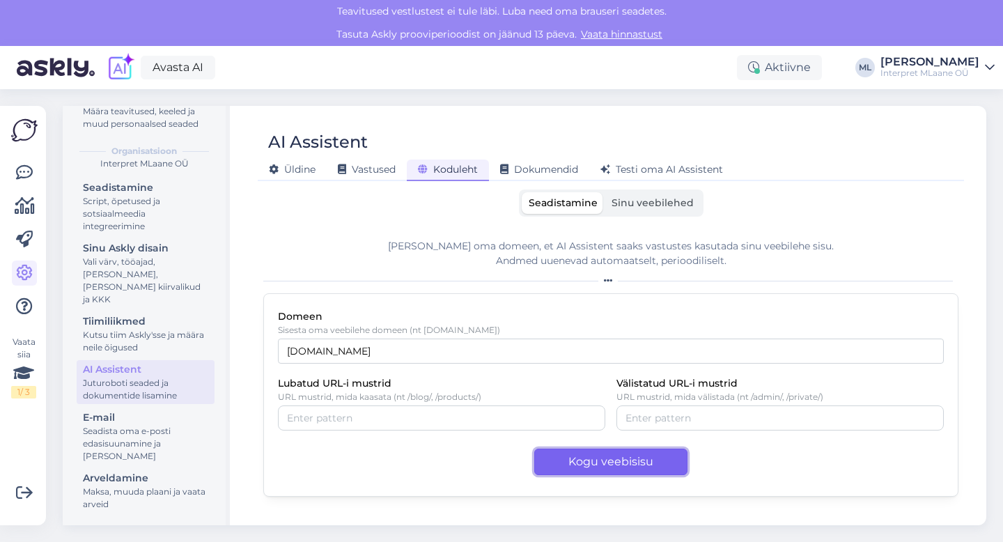
click at [598, 465] on button "Kogu veebisisu" at bounding box center [610, 462] width 153 height 26
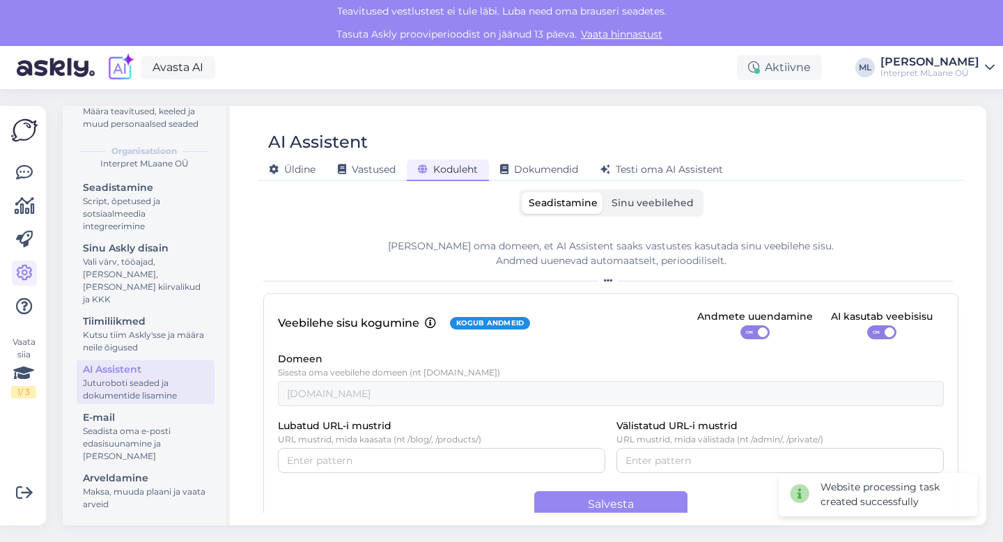
scroll to position [26, 0]
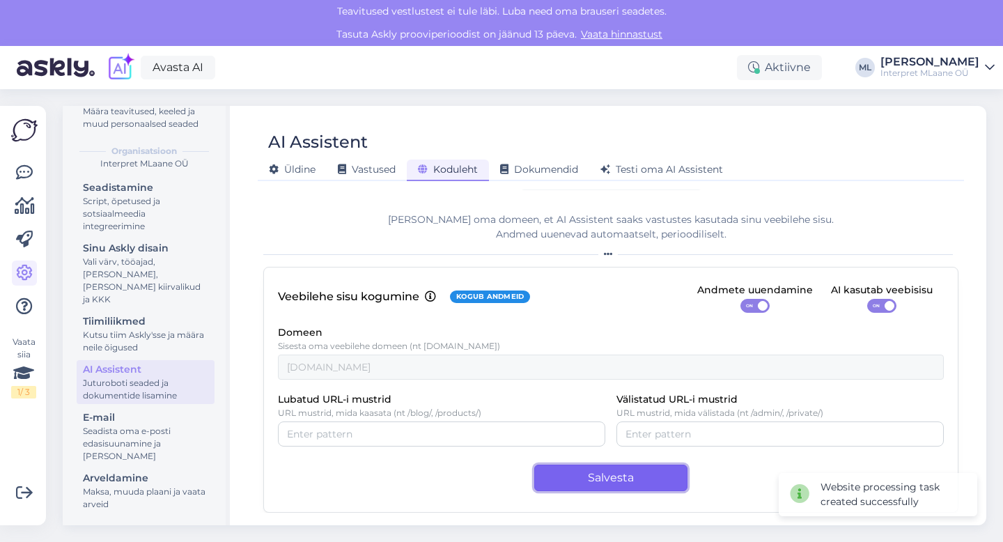
click at [613, 479] on button "Salvesta" at bounding box center [610, 478] width 153 height 26
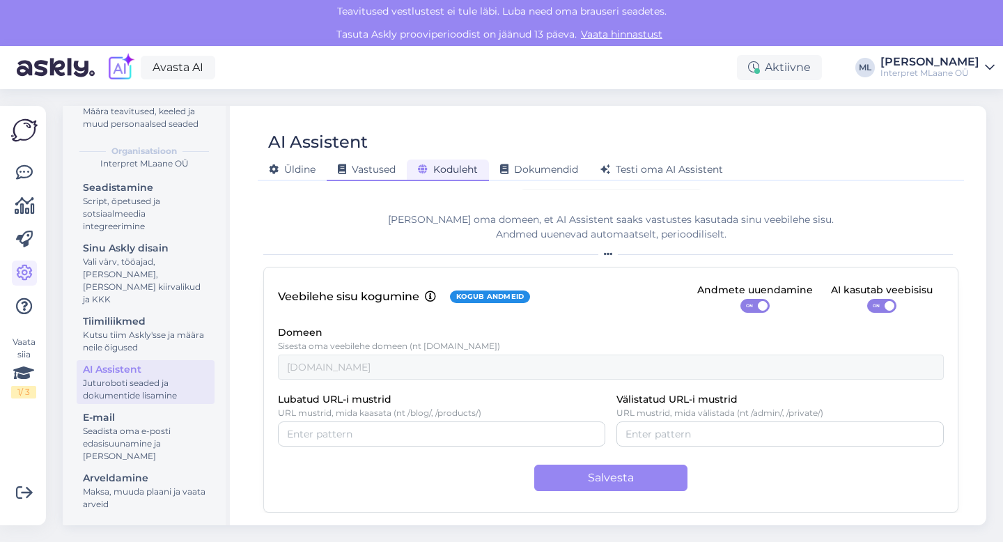
click at [366, 172] on span "Vastused" at bounding box center [367, 169] width 58 height 13
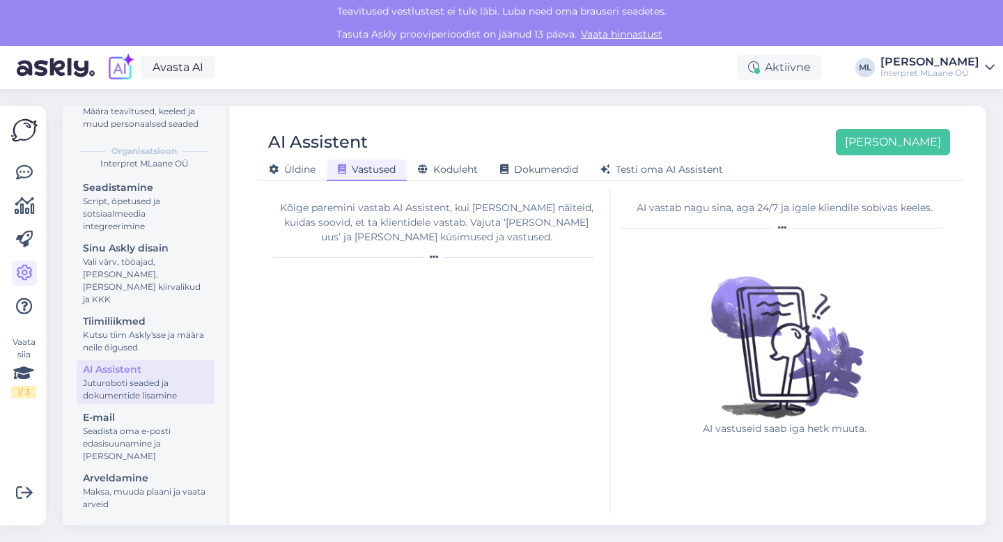
scroll to position [0, 0]
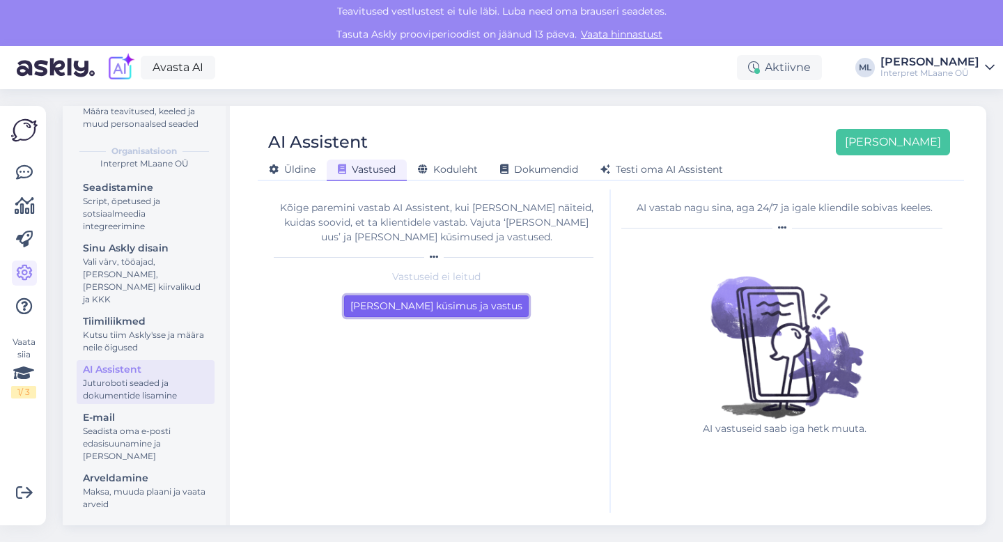
click at [403, 303] on button "Lisa esimene küsimus ja vastus" at bounding box center [436, 306] width 185 height 22
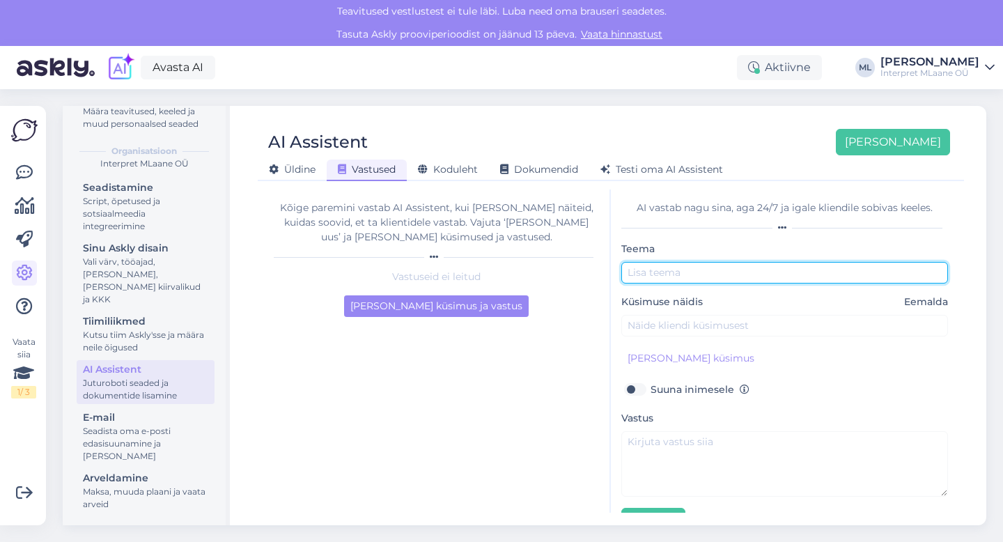
click at [676, 270] on input "text" at bounding box center [784, 273] width 327 height 22
type input "Konsultatsioon"
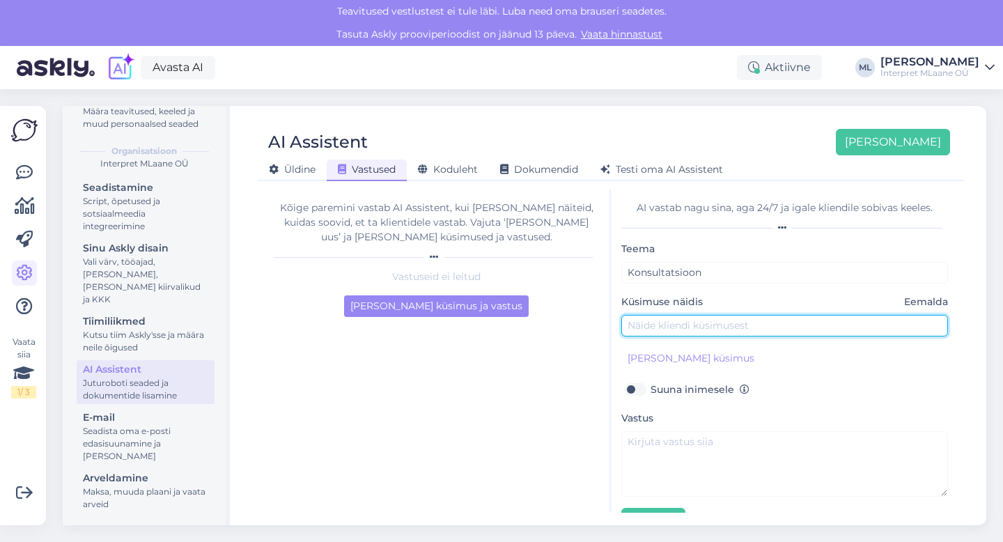
click at [660, 327] on input "text" at bounding box center [784, 326] width 327 height 22
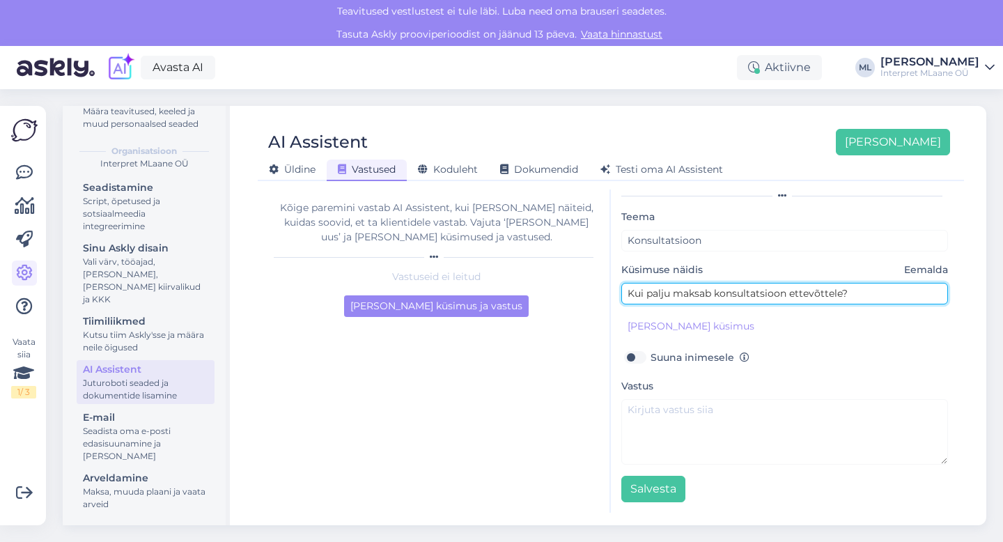
scroll to position [33, 0]
type input "Kui palju maksab konsultatsioon ettevõttele?"
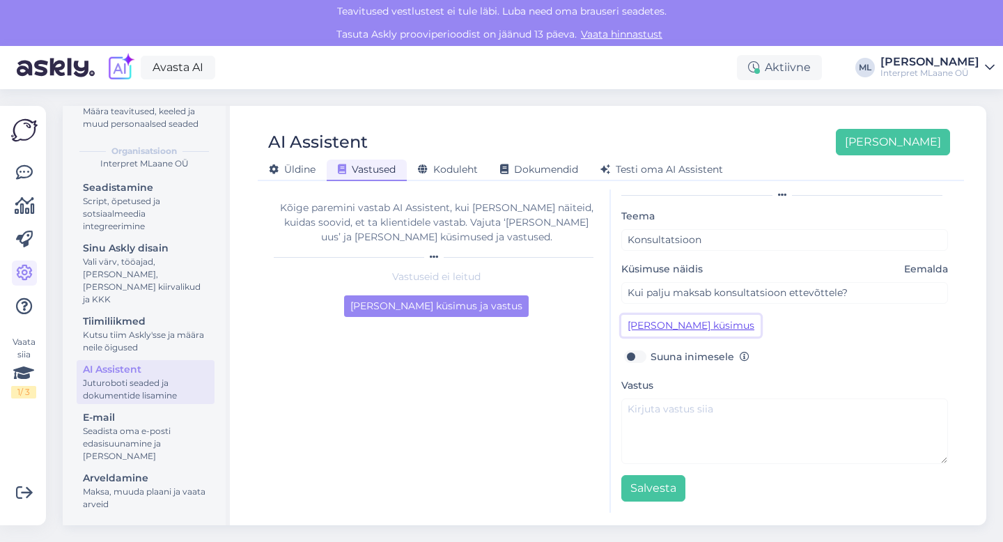
click at [671, 329] on button "Lisa kliendi küsimus" at bounding box center [690, 326] width 139 height 22
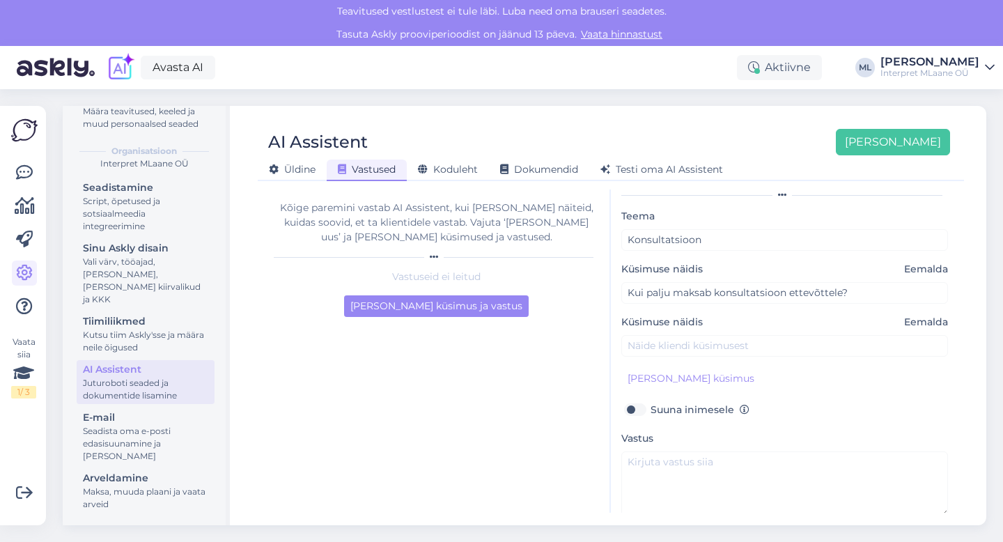
click at [908, 322] on span "Eemalda" at bounding box center [926, 322] width 44 height 15
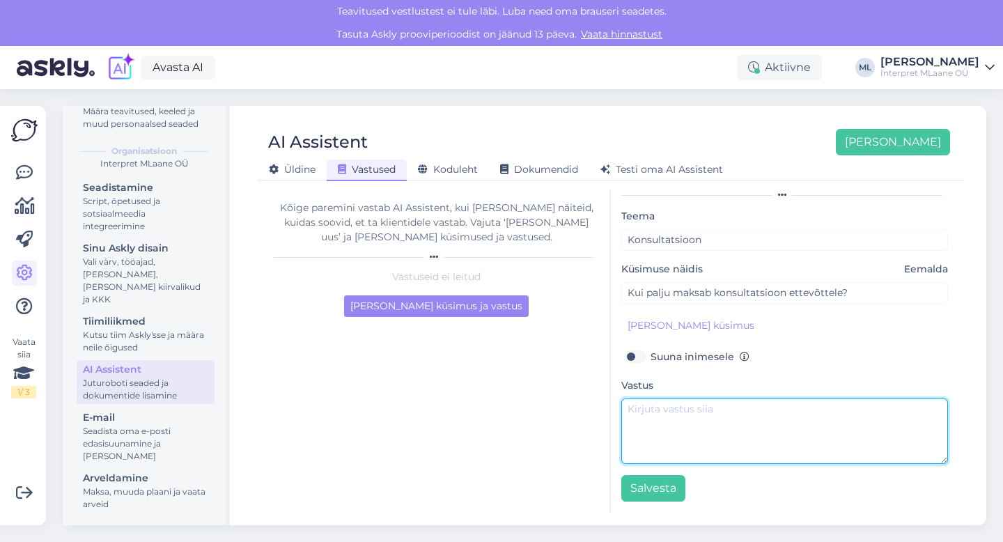
click at [653, 412] on textarea at bounding box center [784, 430] width 327 height 65
click at [628, 413] on textarea "Konsultatsioonitasu on" at bounding box center [784, 430] width 327 height 65
click at [906, 406] on textarea "Tere! Tänan Sind küsimuse eest. Konsultatsioonitasu on" at bounding box center [784, 430] width 327 height 65
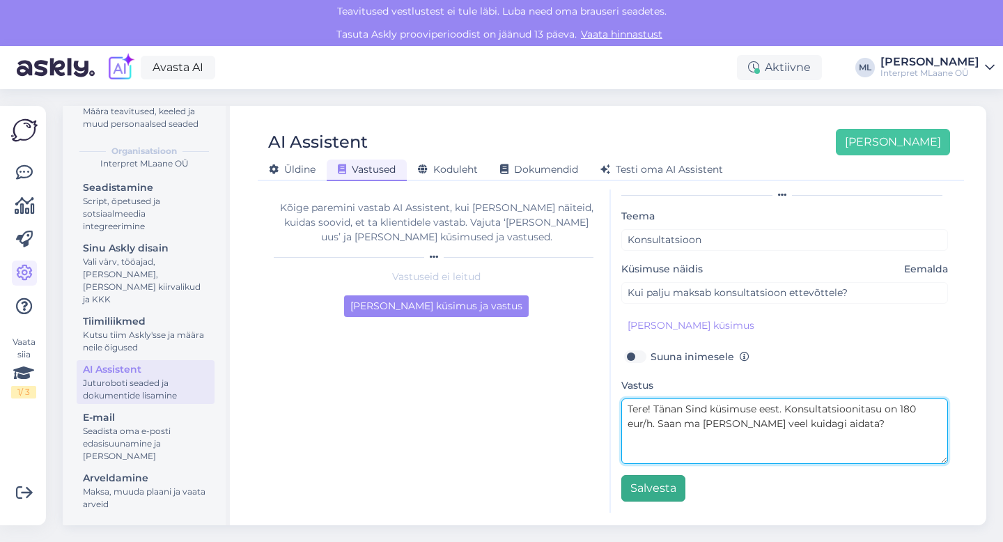
type textarea "Tere! Tänan Sind küsimuse eest. Konsultatsioonitasu on 180 eur/h. Saan ma Sind …"
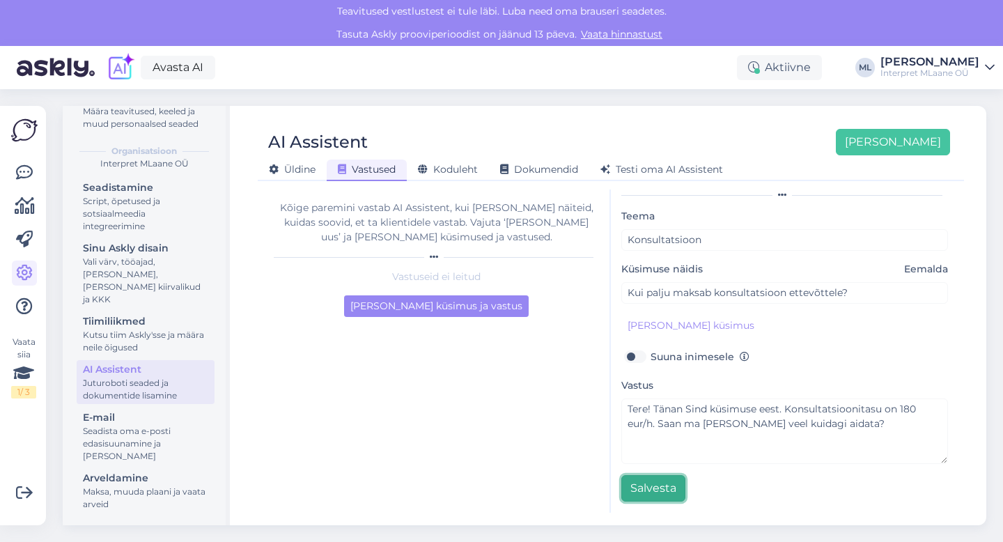
click at [645, 493] on button "Salvesta" at bounding box center [653, 488] width 64 height 26
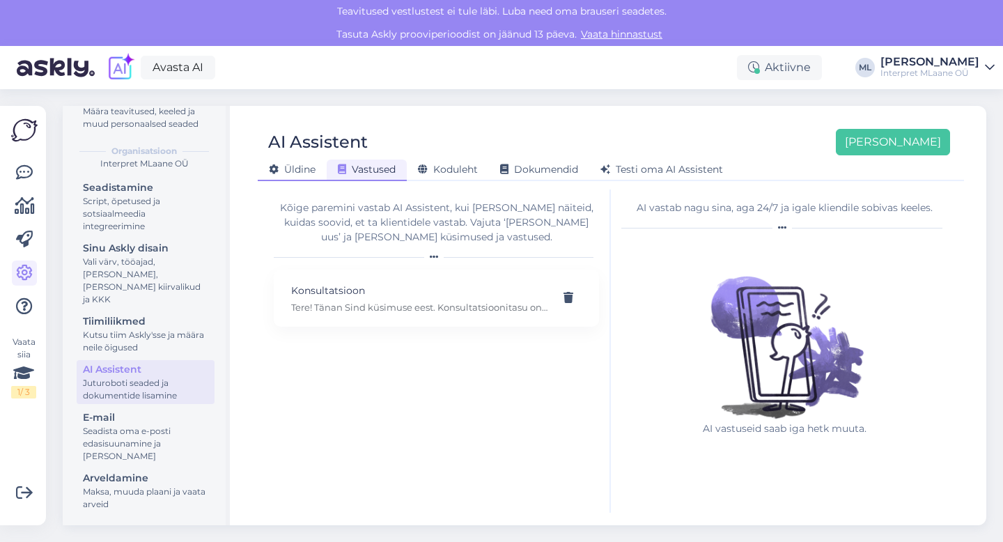
click at [286, 169] on span "Üldine" at bounding box center [292, 169] width 47 height 13
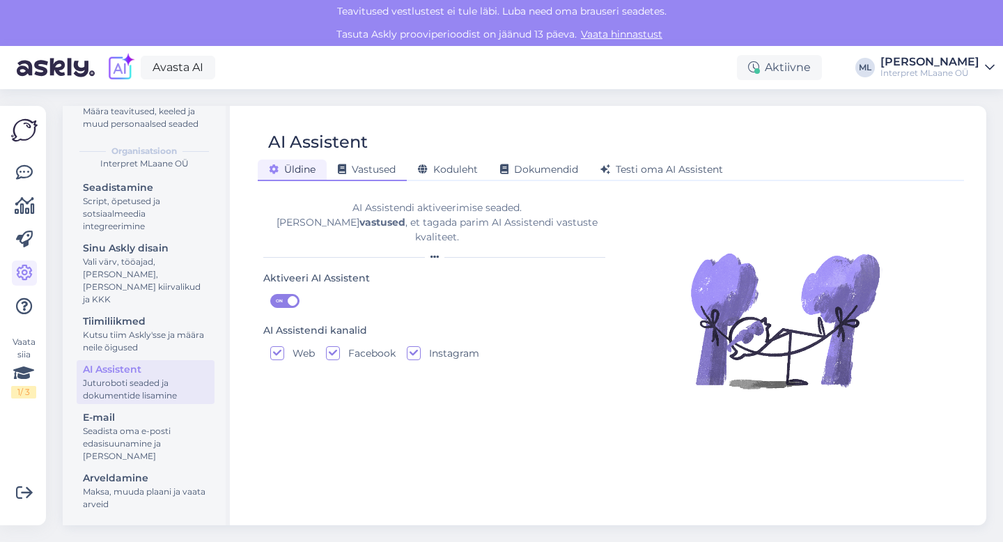
click at [371, 172] on span "Vastused" at bounding box center [367, 169] width 58 height 13
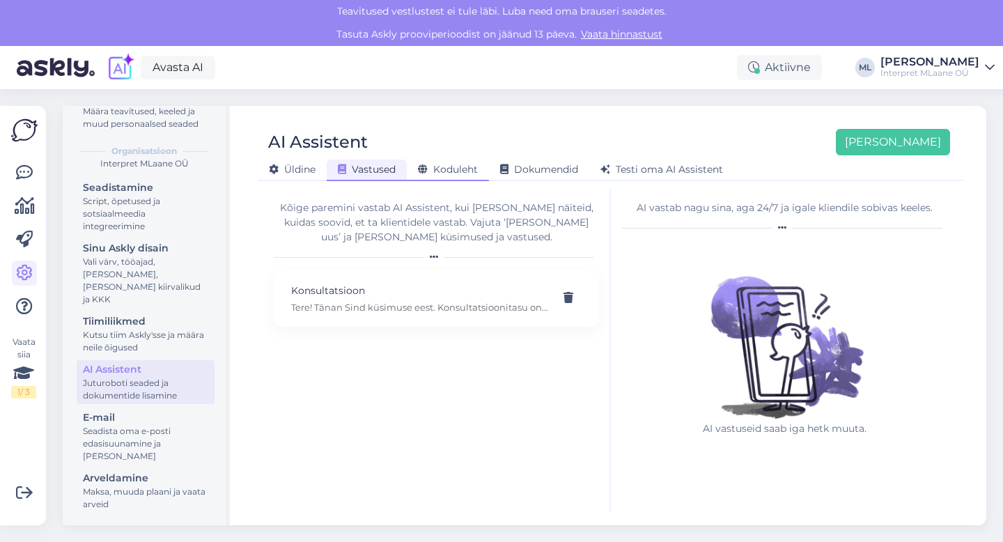
click at [442, 171] on span "Koduleht" at bounding box center [448, 169] width 60 height 13
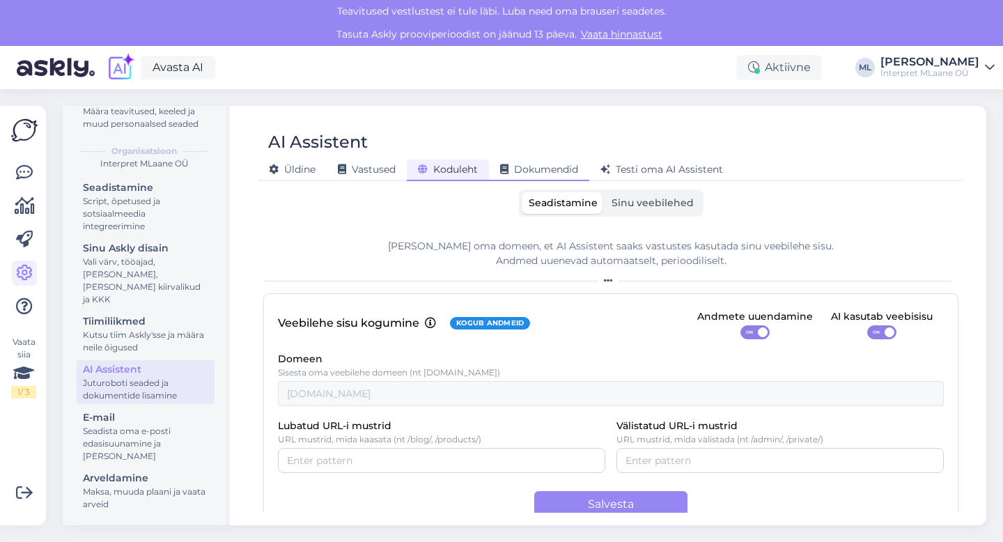
click at [538, 165] on span "Dokumendid" at bounding box center [539, 169] width 78 height 13
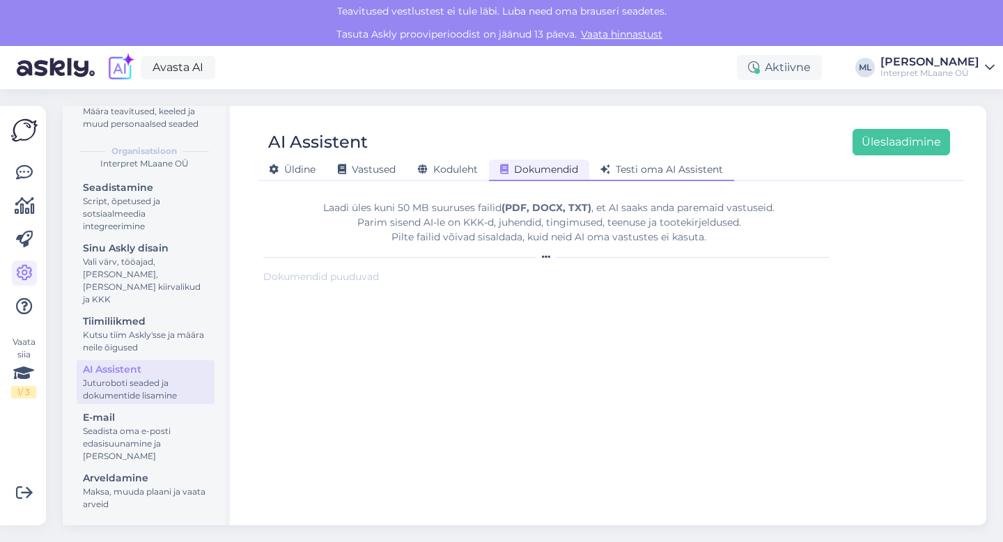
click at [679, 169] on span "Testi oma AI Assistent" at bounding box center [661, 169] width 123 height 13
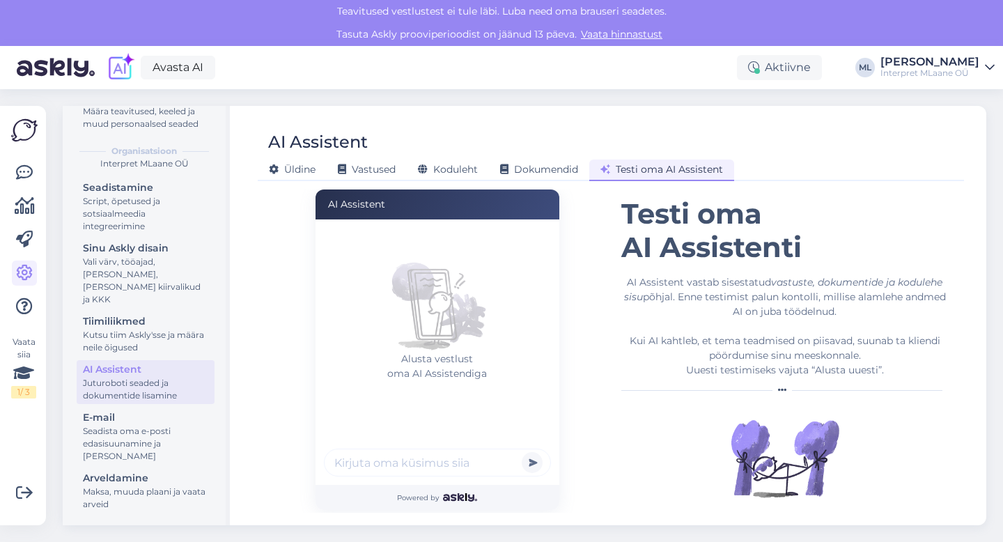
scroll to position [77, 0]
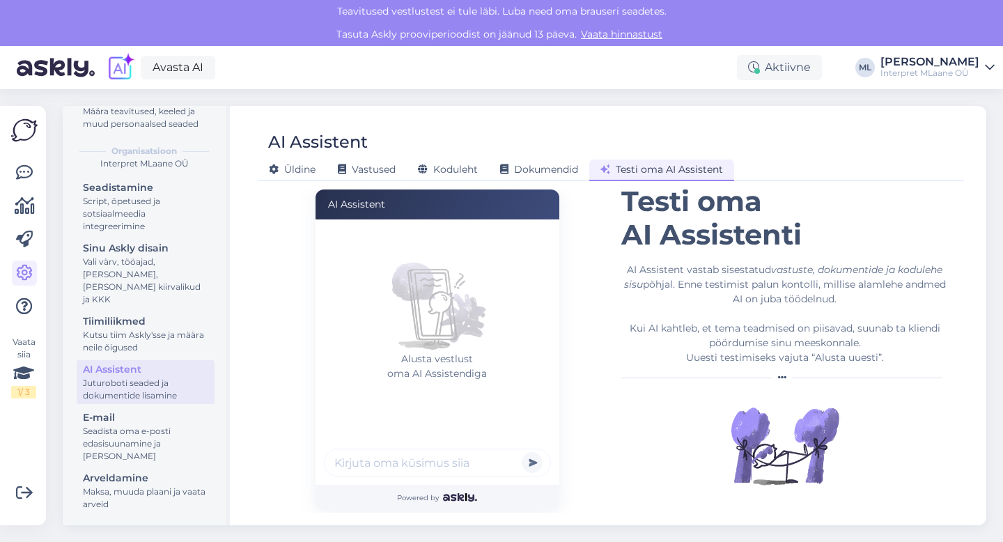
click at [368, 462] on input "text" at bounding box center [437, 463] width 227 height 28
type input "Tere"
click at [522, 452] on button "submit" at bounding box center [532, 462] width 21 height 21
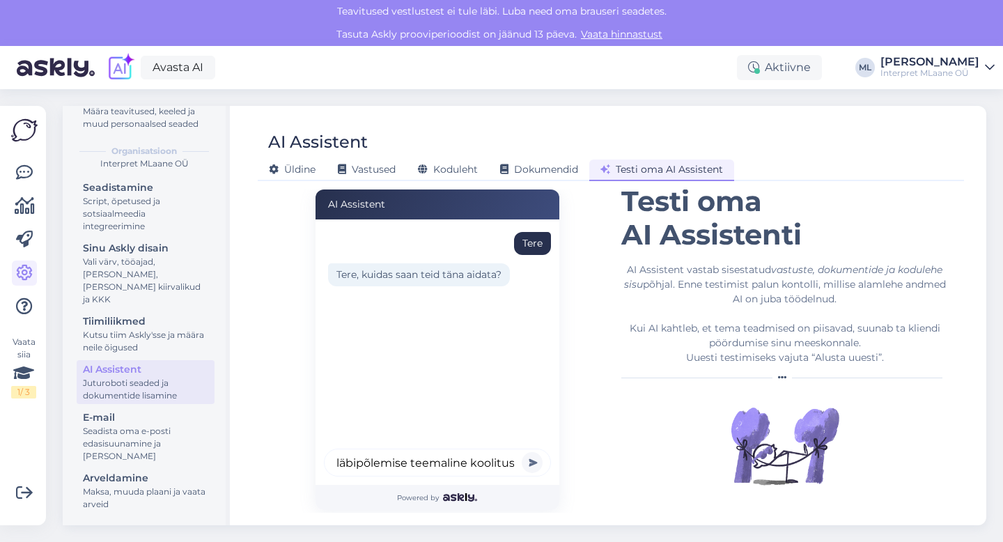
scroll to position [0, 81]
type input "millal toimub läbipõlemise teemaline koolitus?"
click at [522, 452] on button "submit" at bounding box center [532, 462] width 21 height 21
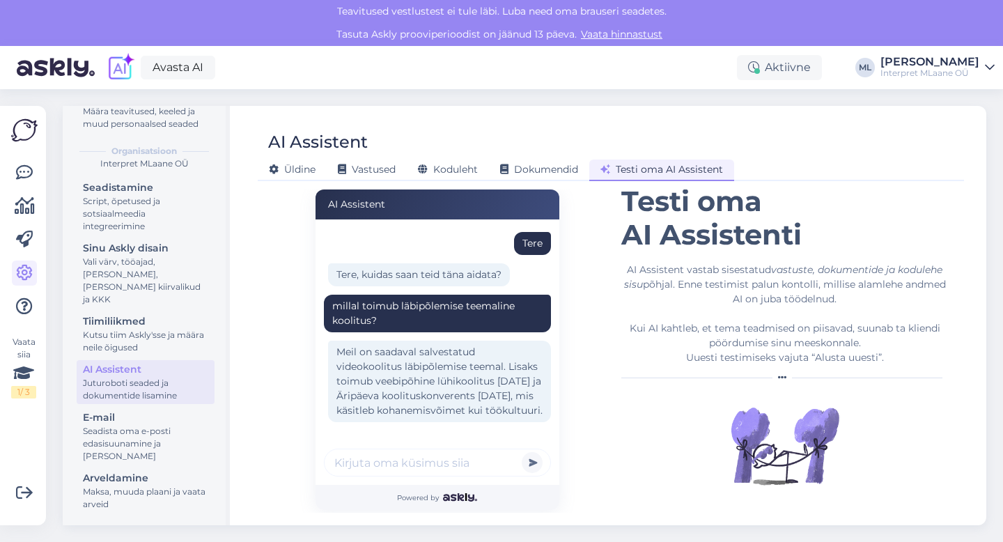
scroll to position [46, 0]
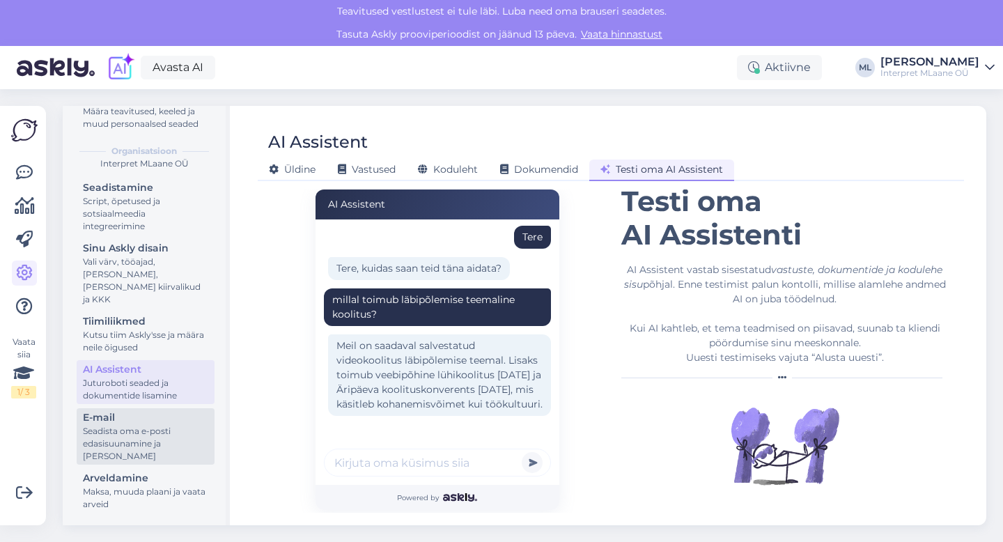
click at [110, 455] on div "Seadista oma e-posti edasisuunamine ja lisa domeenid" at bounding box center [145, 444] width 125 height 38
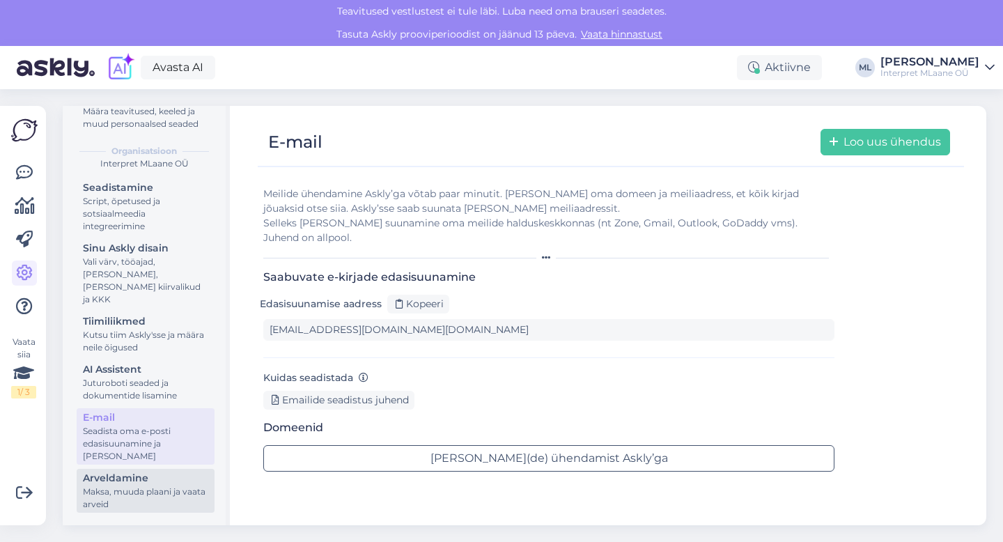
click at [125, 481] on div "Arveldamine" at bounding box center [145, 478] width 125 height 15
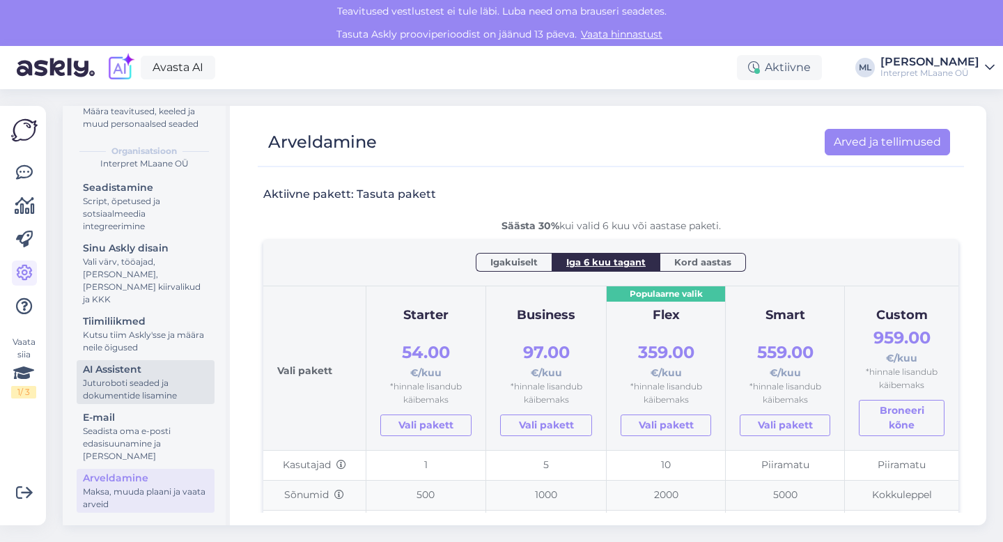
click at [129, 371] on div "AI Assistent" at bounding box center [145, 369] width 125 height 15
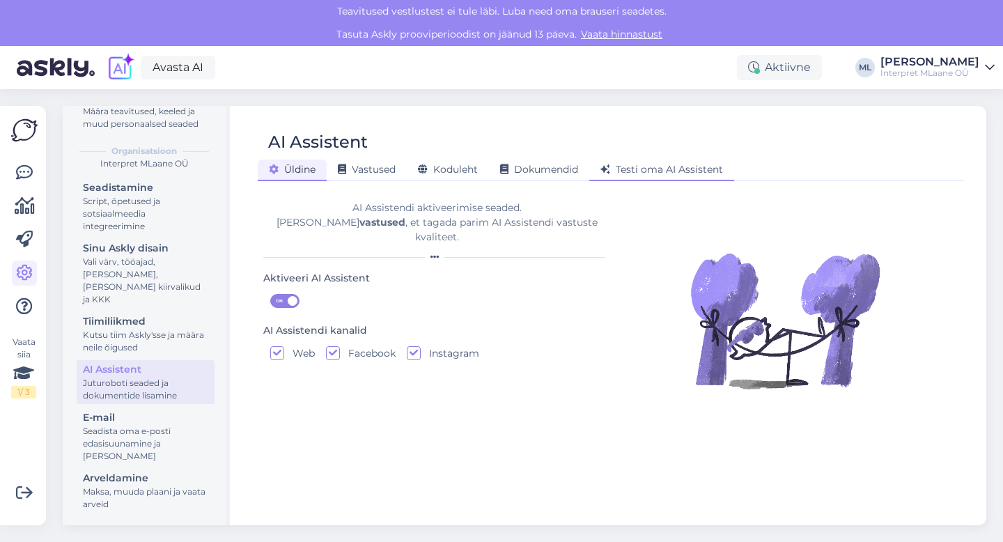
click at [675, 166] on span "Testi oma AI Assistent" at bounding box center [661, 169] width 123 height 13
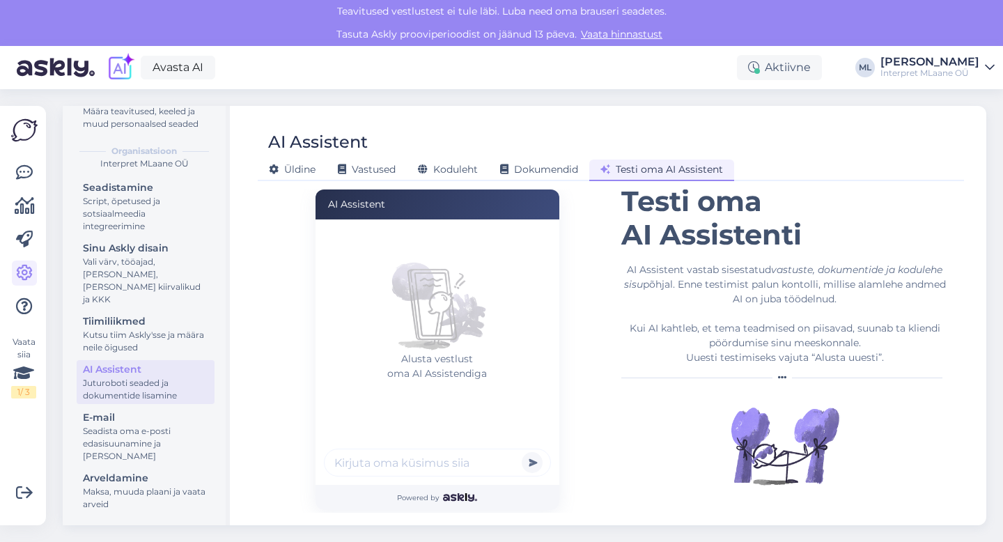
click at [456, 461] on input "text" at bounding box center [437, 463] width 227 height 28
type input "Tere"
click at [522, 452] on button "submit" at bounding box center [532, 462] width 21 height 21
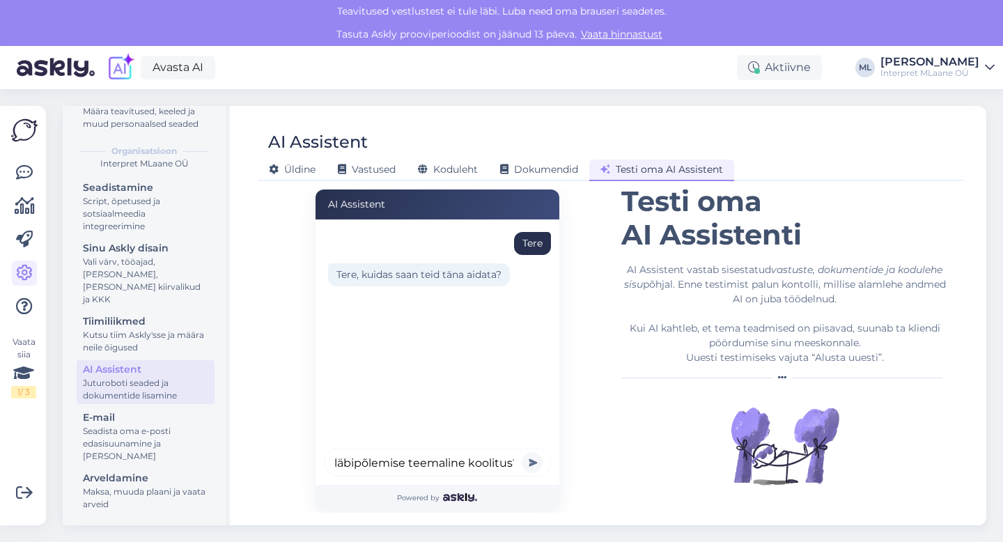
scroll to position [0, 253]
type input "mul on segadus, ma ei saa aru millal toimub läbipõlemise teemaline koolitus?"
click at [522, 452] on button "submit" at bounding box center [532, 462] width 21 height 21
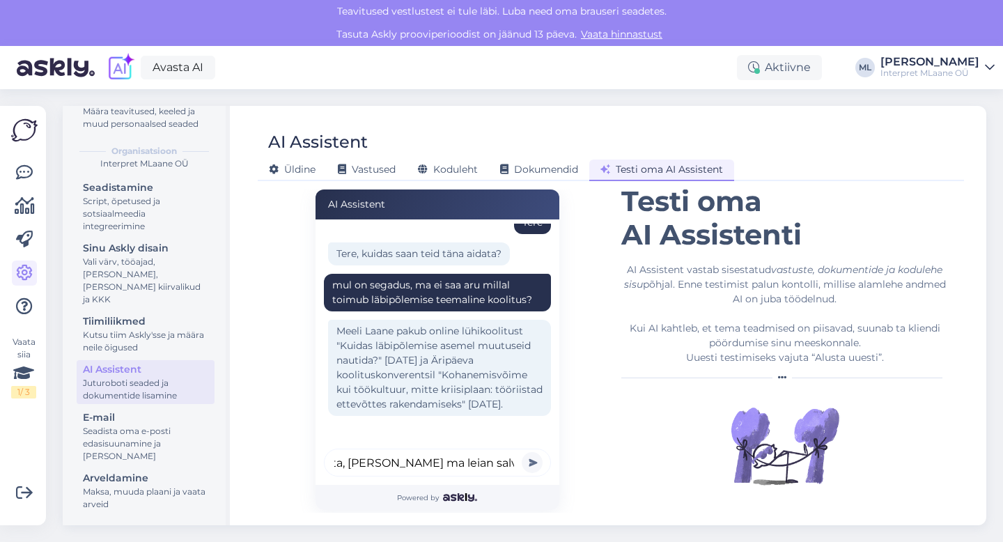
scroll to position [0, 204]
type input "sa kirjutasid ennem salvestuse kohta, kuskohast ma leian salvestuse?"
click at [522, 452] on button "submit" at bounding box center [532, 462] width 21 height 21
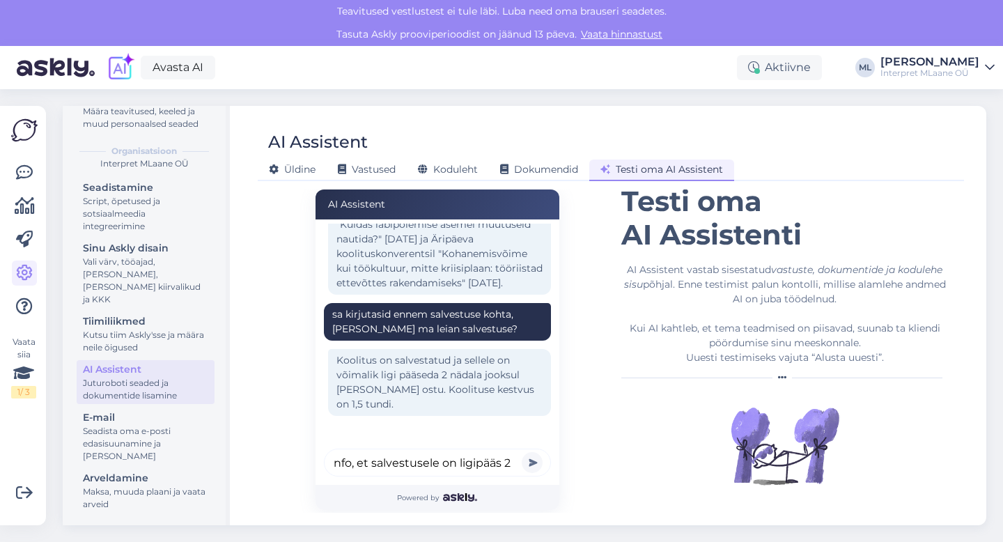
scroll to position [0, 278]
type input "anna viide, kuskohast sa leiad selle info, et salvestusele on ligipääs 2 nädala…"
click at [522, 452] on button "submit" at bounding box center [532, 462] width 21 height 21
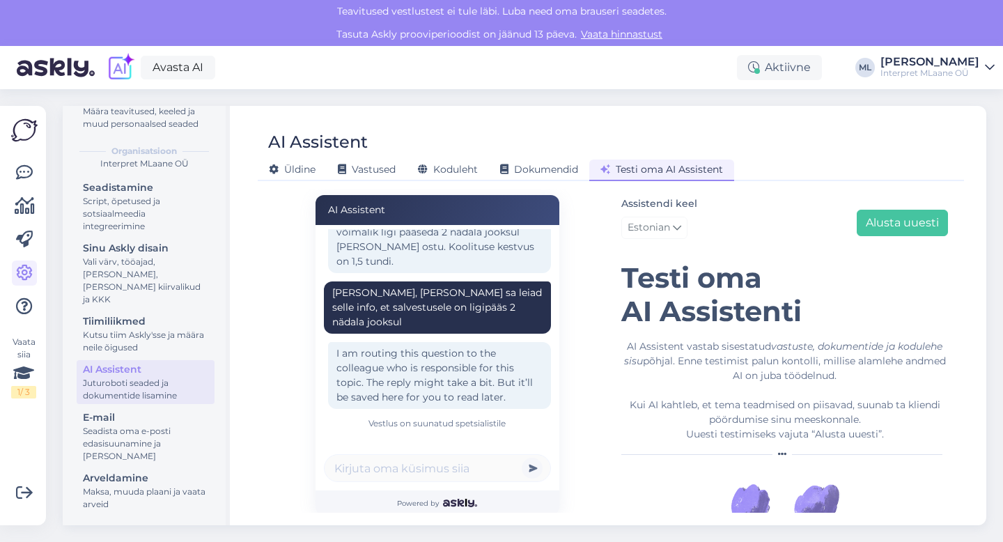
scroll to position [316, 0]
click at [441, 169] on span "Koduleht" at bounding box center [448, 169] width 60 height 13
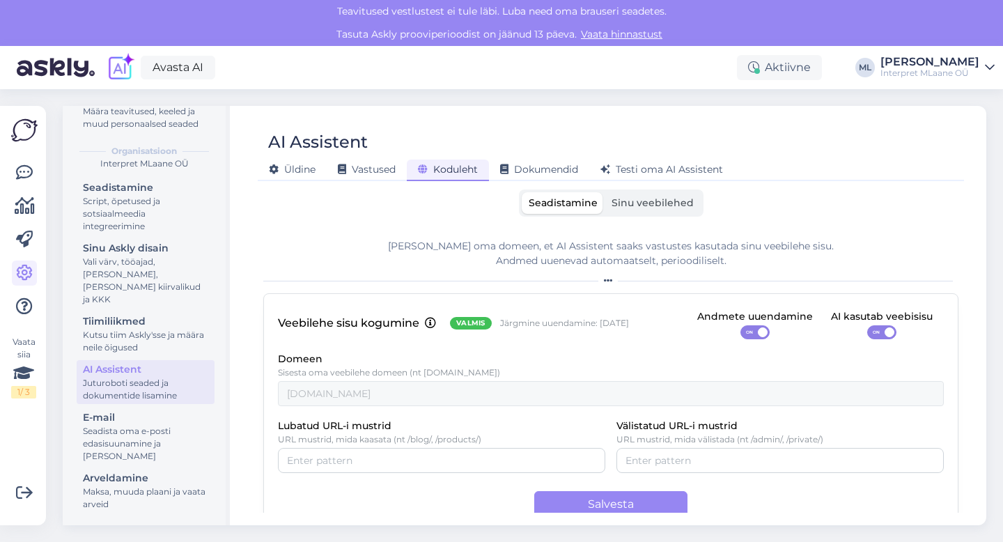
click at [630, 203] on span "Sinu veebilehed" at bounding box center [653, 202] width 82 height 13
click at [605, 192] on input "Sinu veebilehed" at bounding box center [605, 192] width 0 height 0
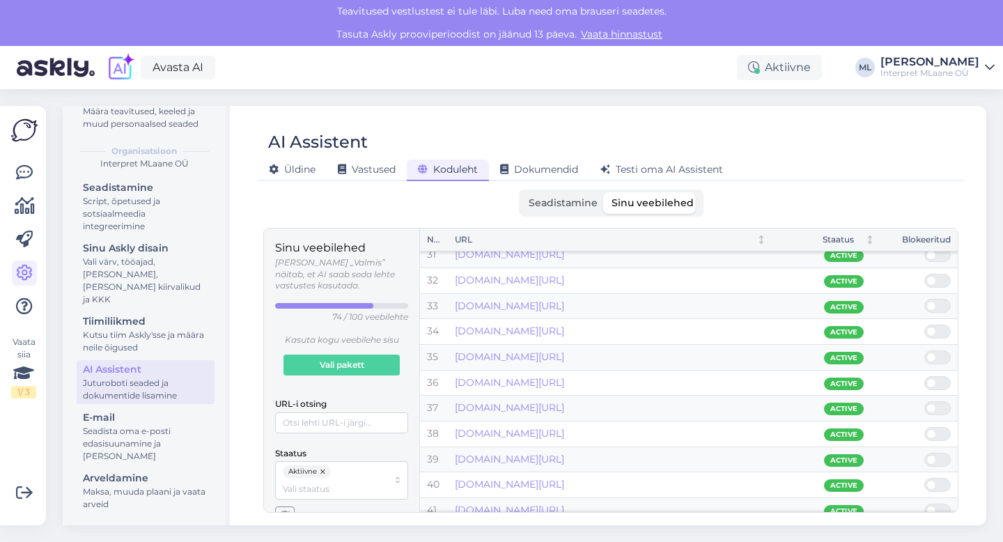
scroll to position [779, 0]
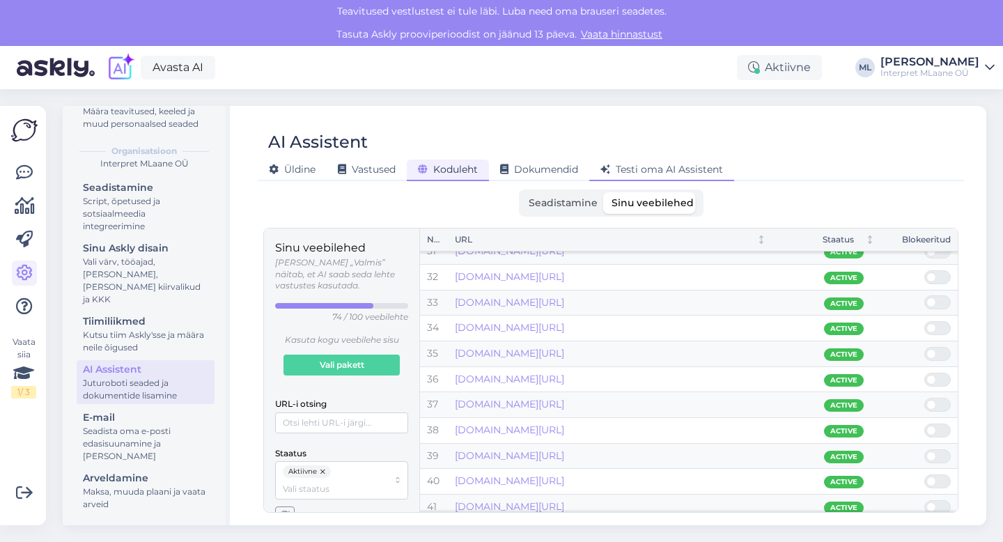
click at [682, 166] on span "Testi oma AI Assistent" at bounding box center [661, 169] width 123 height 13
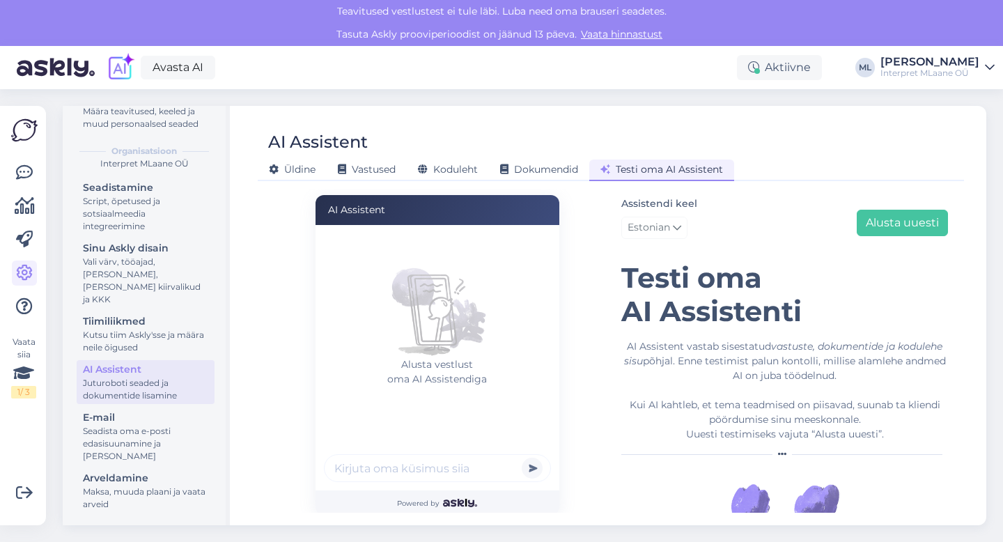
scroll to position [77, 0]
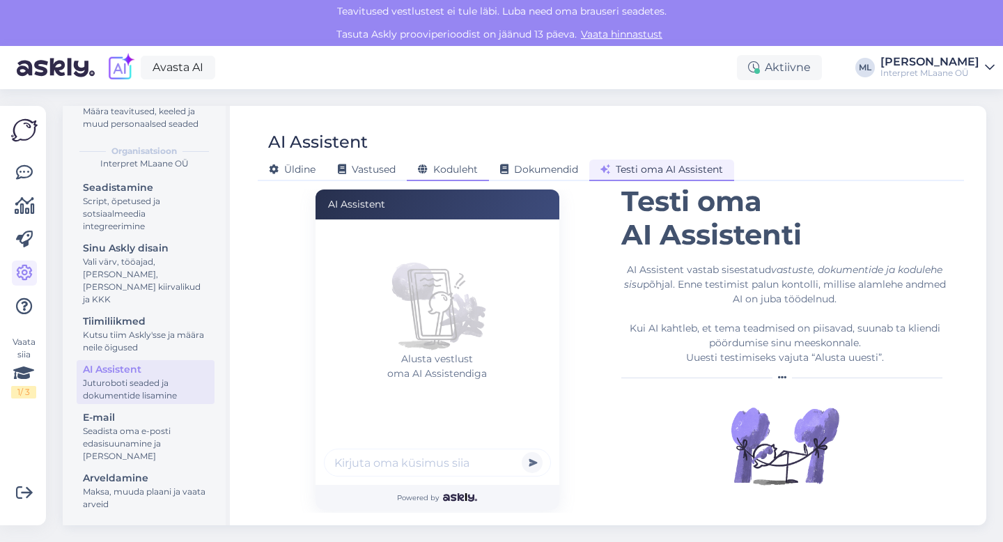
click at [452, 170] on span "Koduleht" at bounding box center [448, 169] width 60 height 13
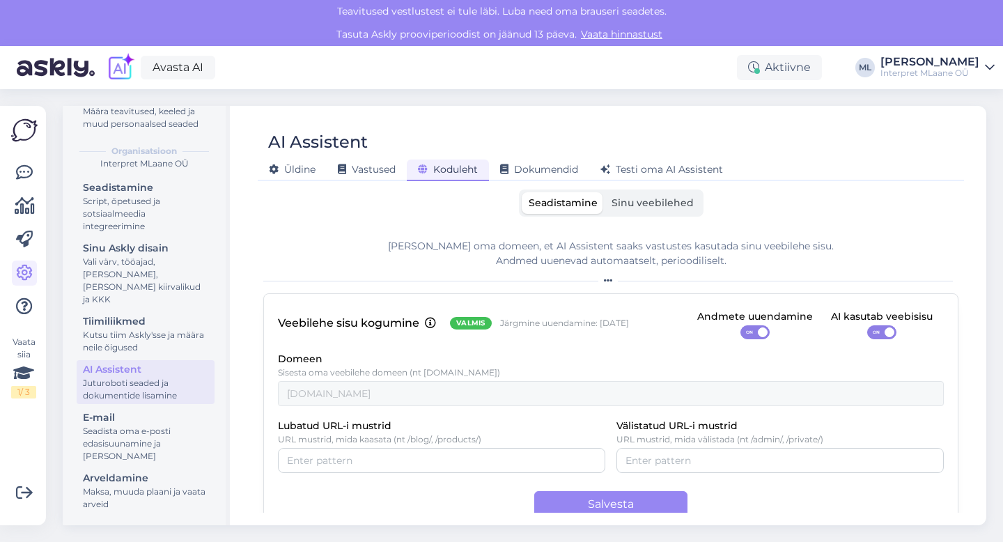
click at [653, 201] on span "Sinu veebilehed" at bounding box center [653, 202] width 82 height 13
click at [605, 192] on input "Sinu veebilehed" at bounding box center [605, 192] width 0 height 0
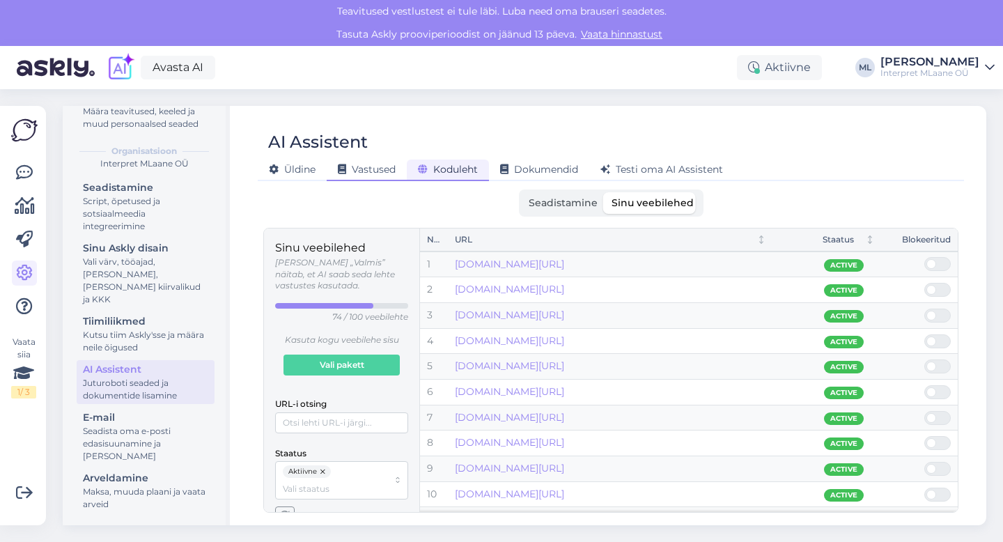
click at [378, 172] on span "Vastused" at bounding box center [367, 169] width 58 height 13
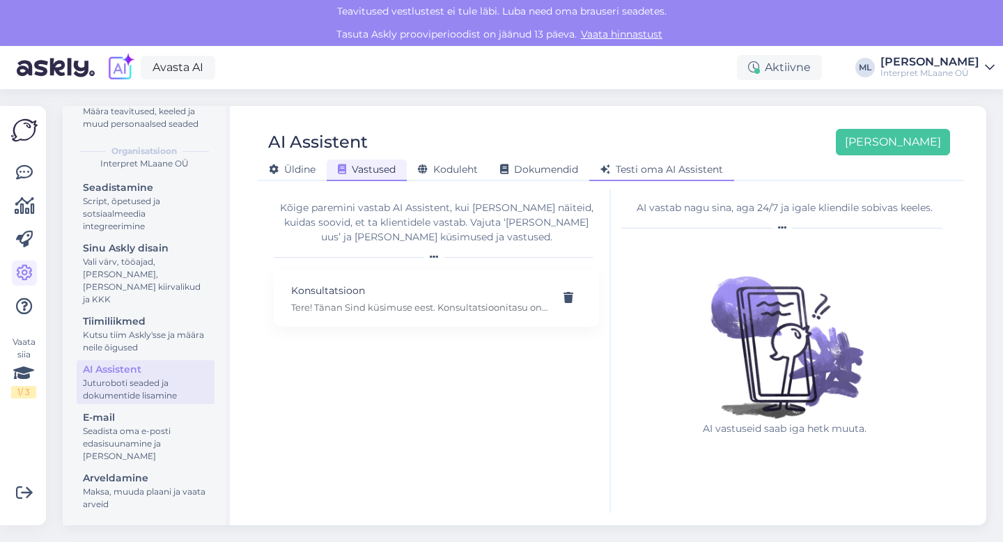
click at [639, 168] on span "Testi oma AI Assistent" at bounding box center [661, 169] width 123 height 13
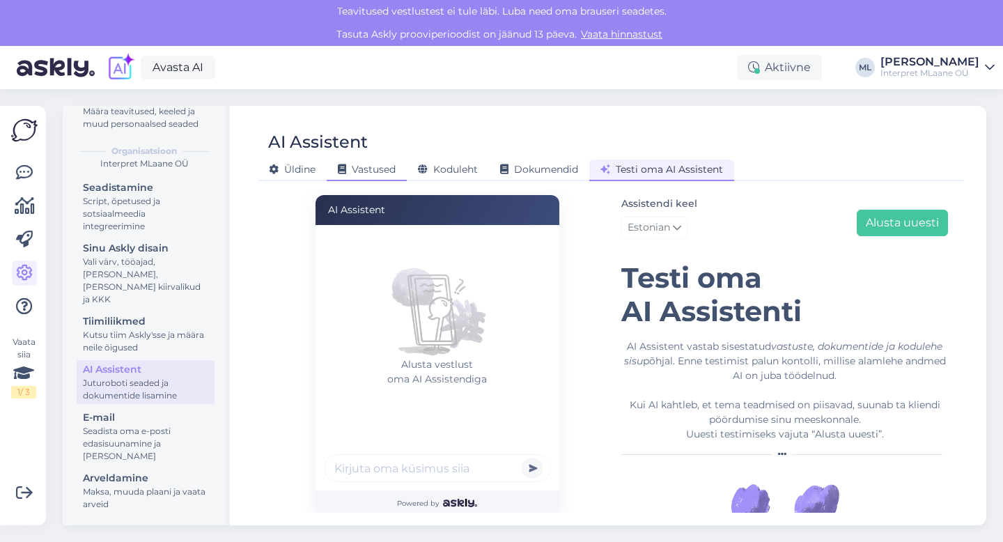
click at [366, 169] on span "Vastused" at bounding box center [367, 169] width 58 height 13
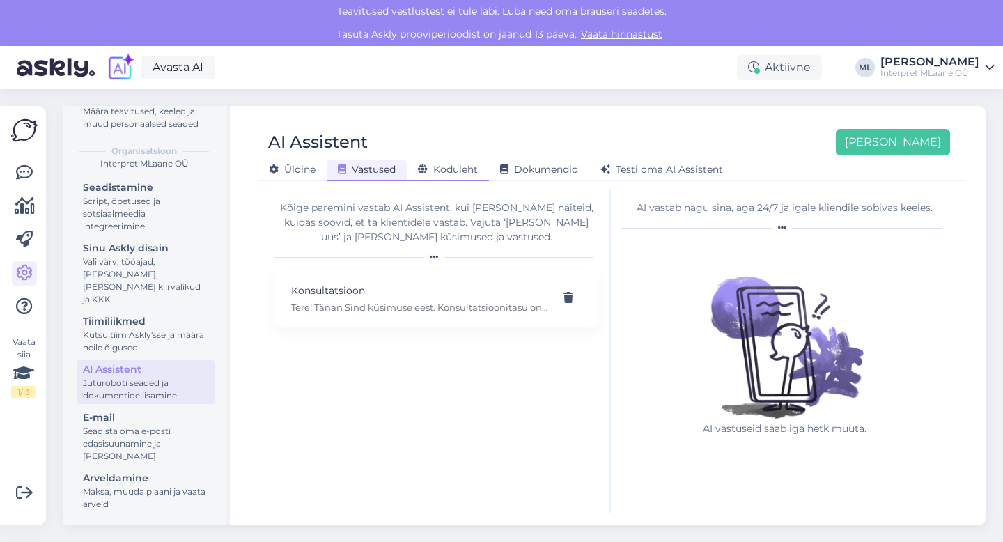
click at [462, 171] on span "Koduleht" at bounding box center [448, 169] width 60 height 13
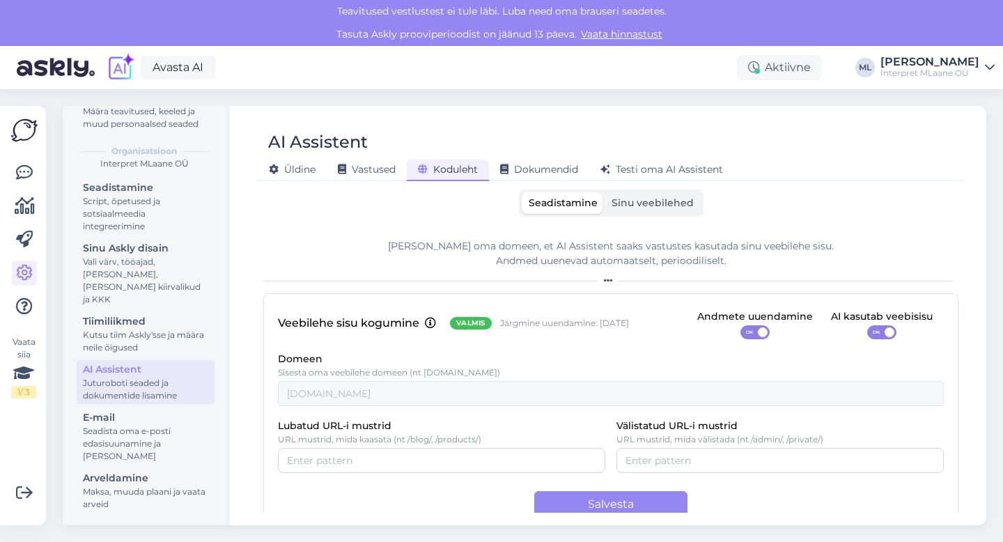
click at [661, 201] on span "Sinu veebilehed" at bounding box center [653, 202] width 82 height 13
click at [605, 192] on input "Sinu veebilehed" at bounding box center [605, 192] width 0 height 0
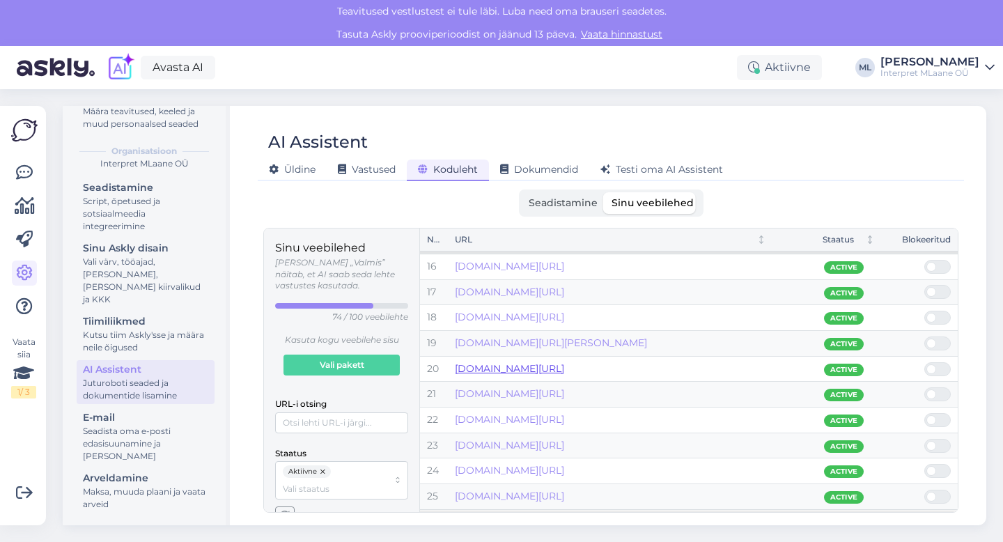
scroll to position [384, 0]
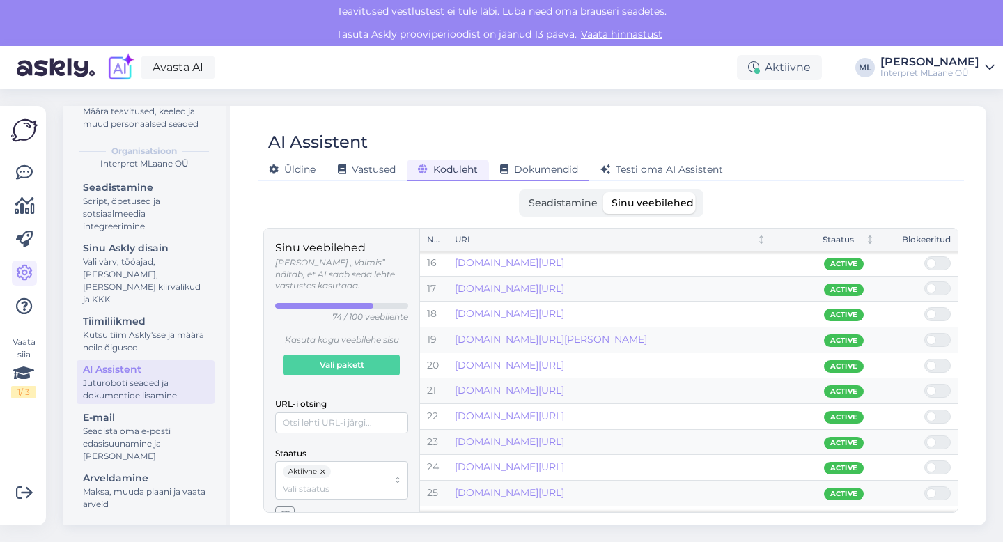
click at [556, 173] on span "Dokumendid" at bounding box center [539, 169] width 78 height 13
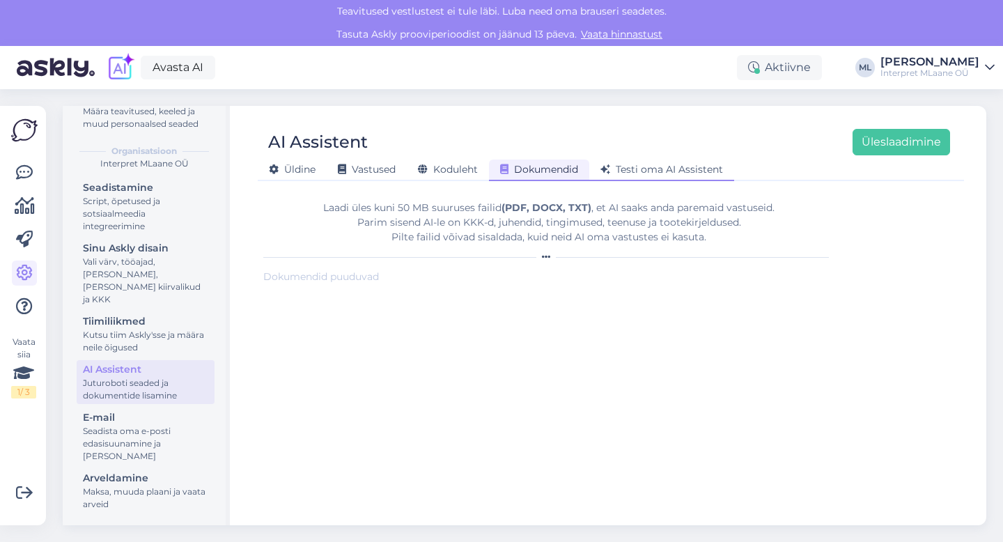
click at [614, 177] on div "Testi oma AI Assistent" at bounding box center [661, 171] width 145 height 22
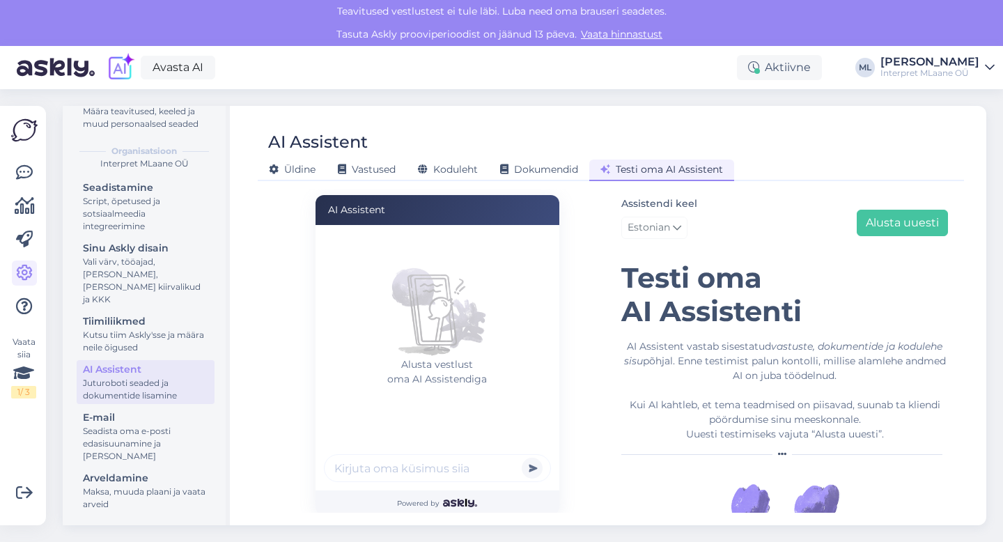
scroll to position [3, 0]
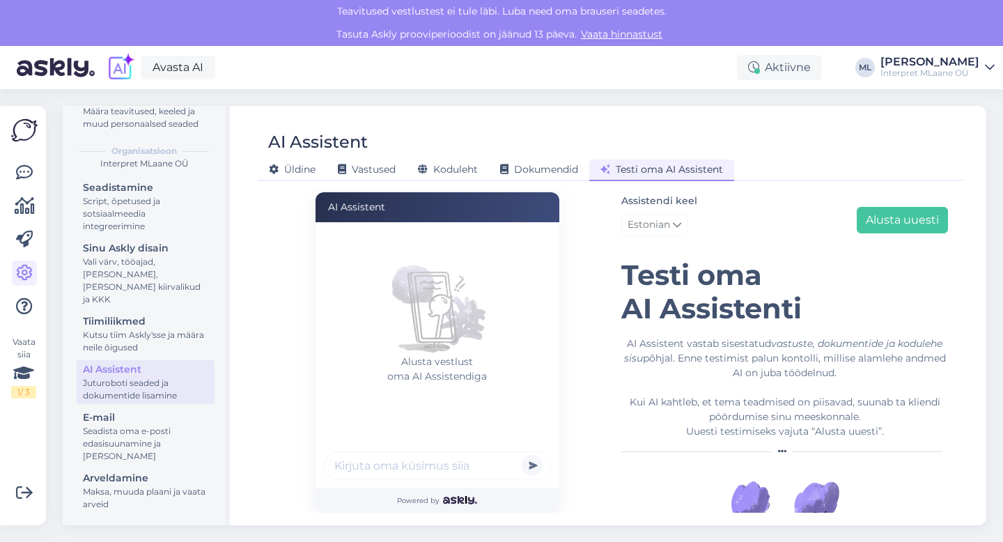
click at [406, 466] on input "text" at bounding box center [437, 465] width 227 height 28
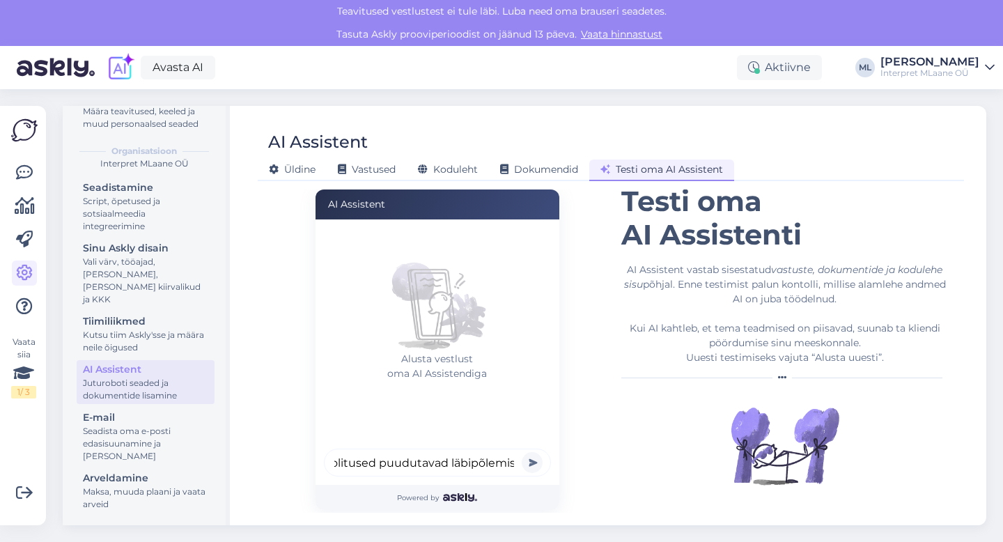
scroll to position [0, 45]
type input "mis koolitused puudutavad läbipõlemist"
click at [522, 452] on button "submit" at bounding box center [532, 462] width 21 height 21
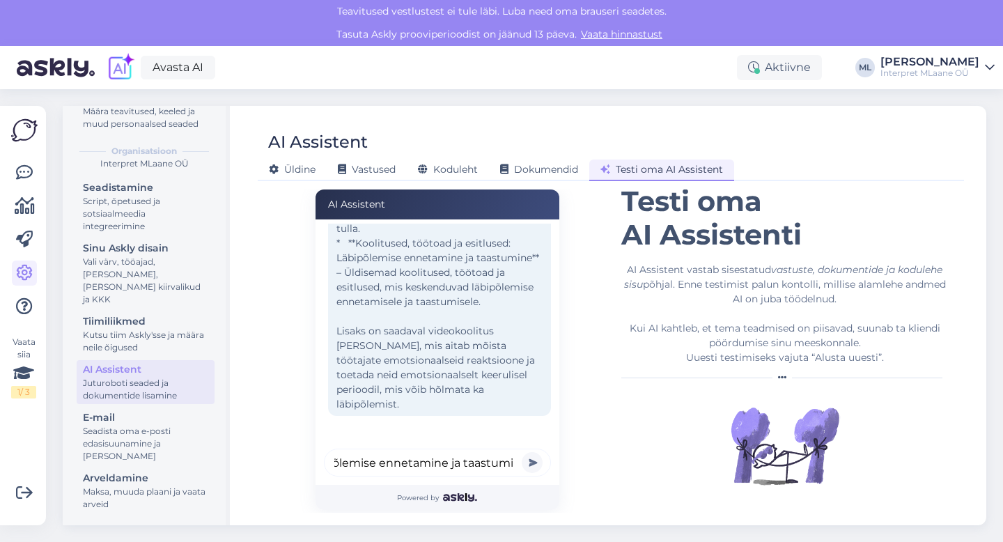
scroll to position [0, 186]
type input "palun jaga koolituse linki: läbipõlemise ennetamine ja taastumine"
click at [522, 452] on button "submit" at bounding box center [532, 462] width 21 height 21
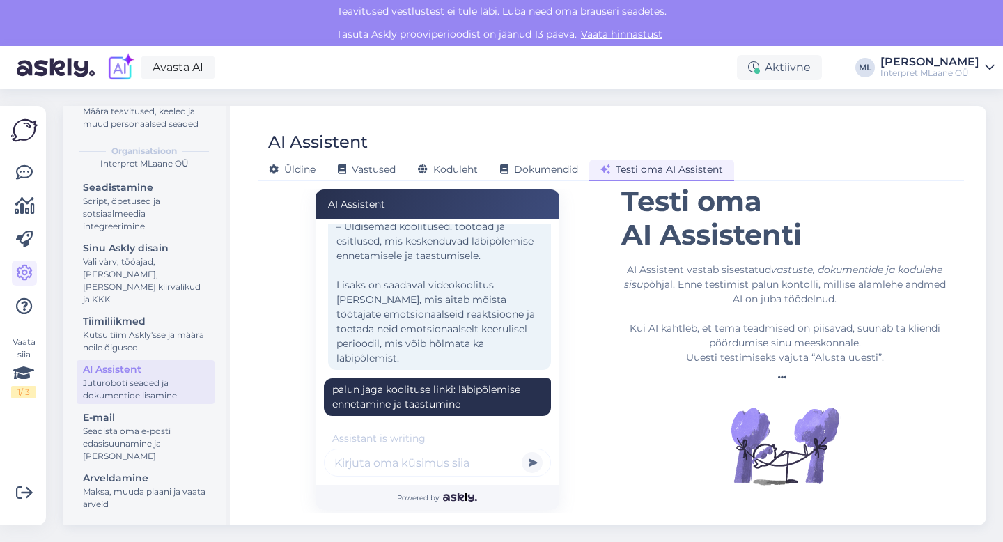
scroll to position [453, 0]
